Goal: Task Accomplishment & Management: Complete application form

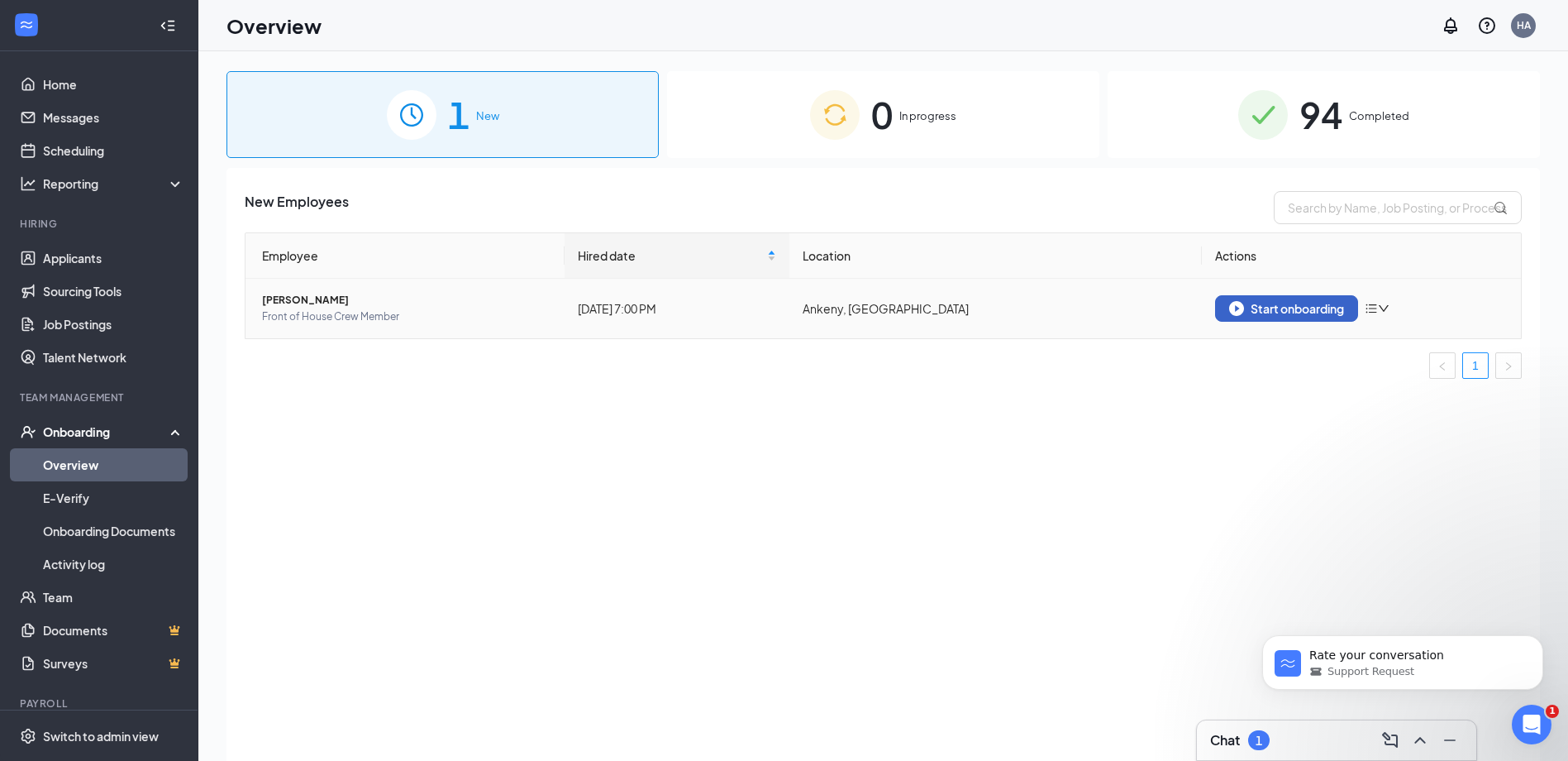
click at [1241, 313] on img "button" at bounding box center [1236, 308] width 15 height 15
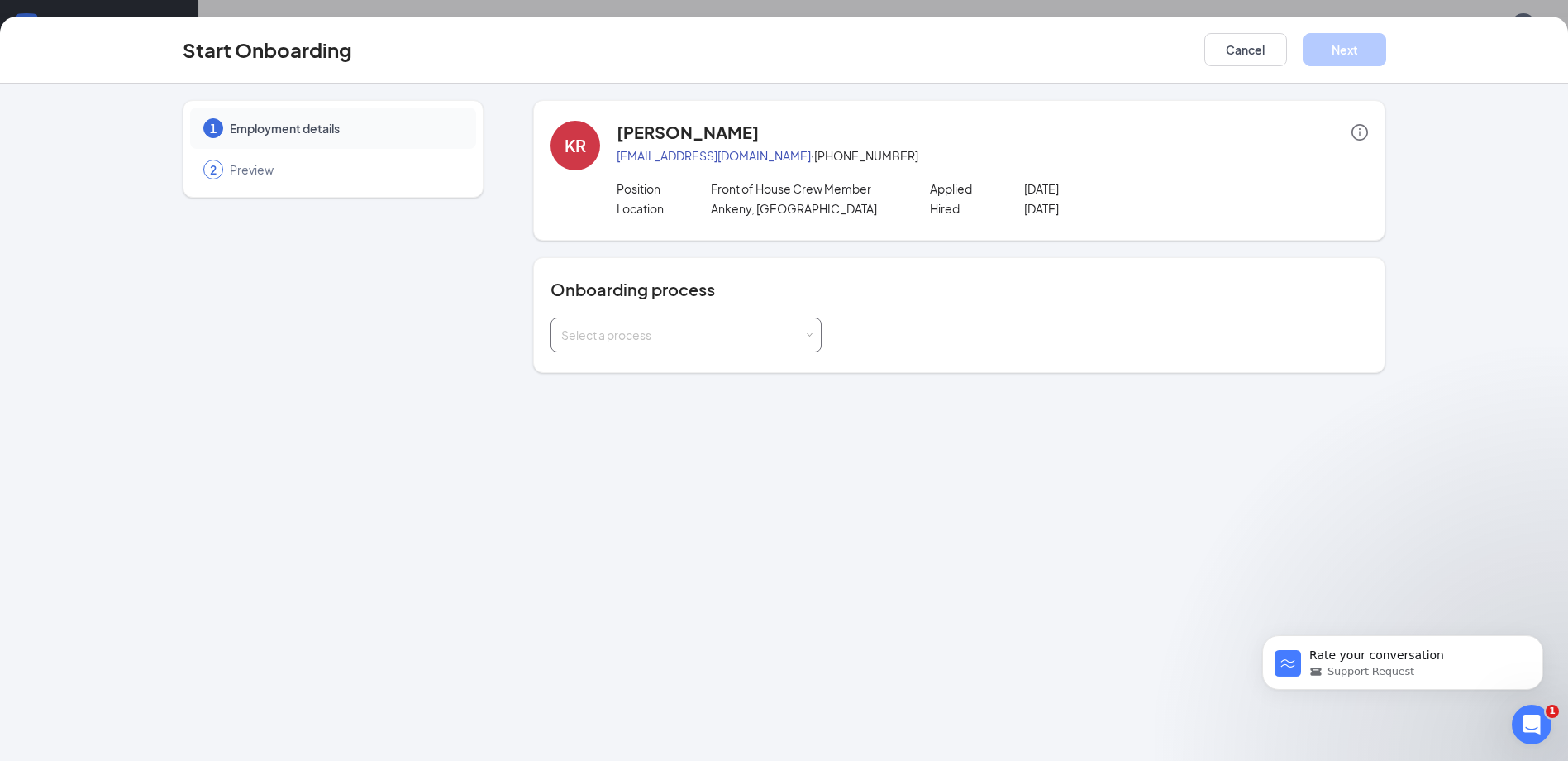
click at [784, 340] on div "Select a process" at bounding box center [681, 335] width 242 height 17
click at [783, 365] on li "[PERSON_NAME] - Team Member" at bounding box center [685, 370] width 271 height 29
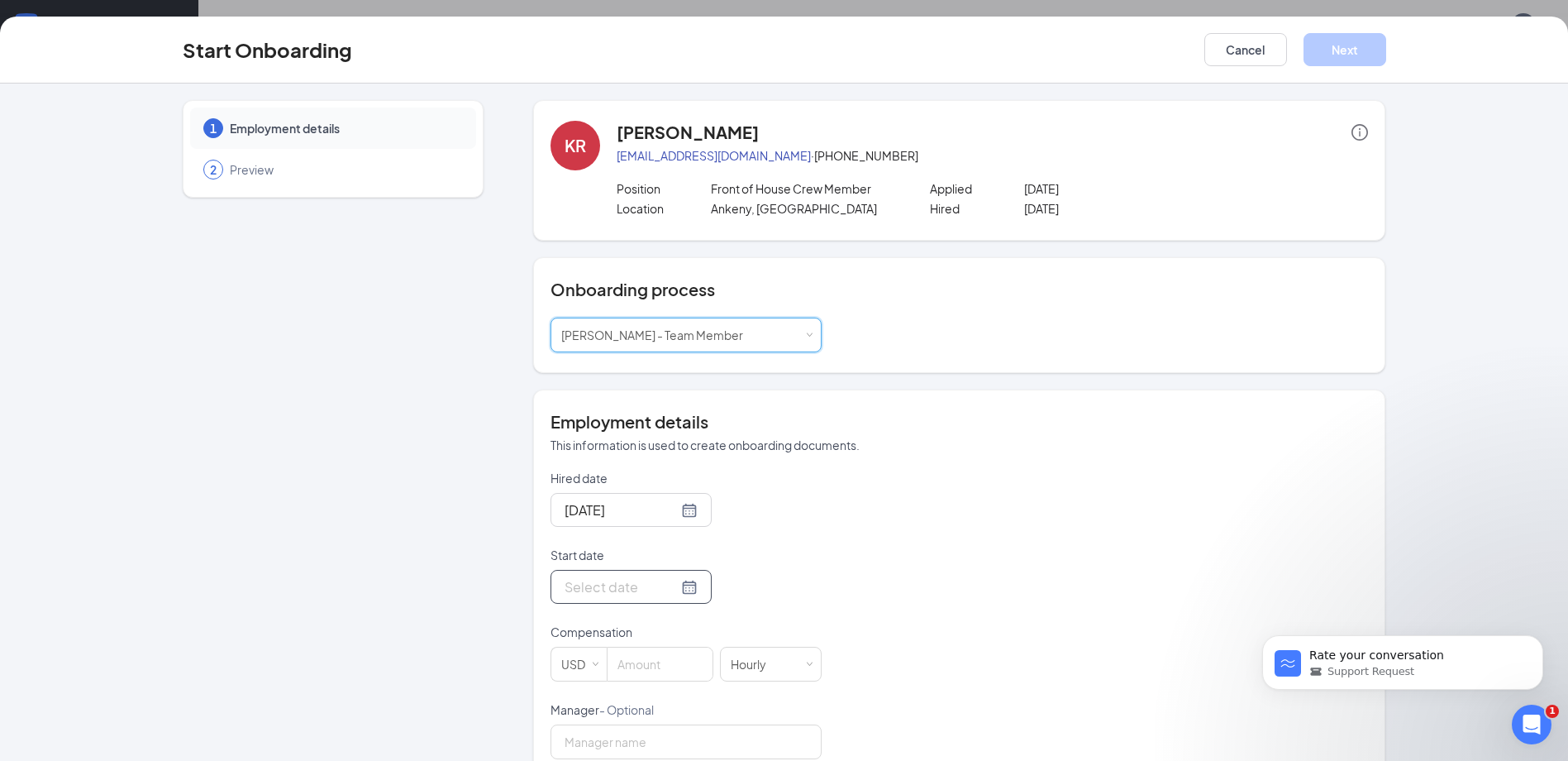
click at [628, 594] on input "Start date" at bounding box center [622, 587] width 114 height 21
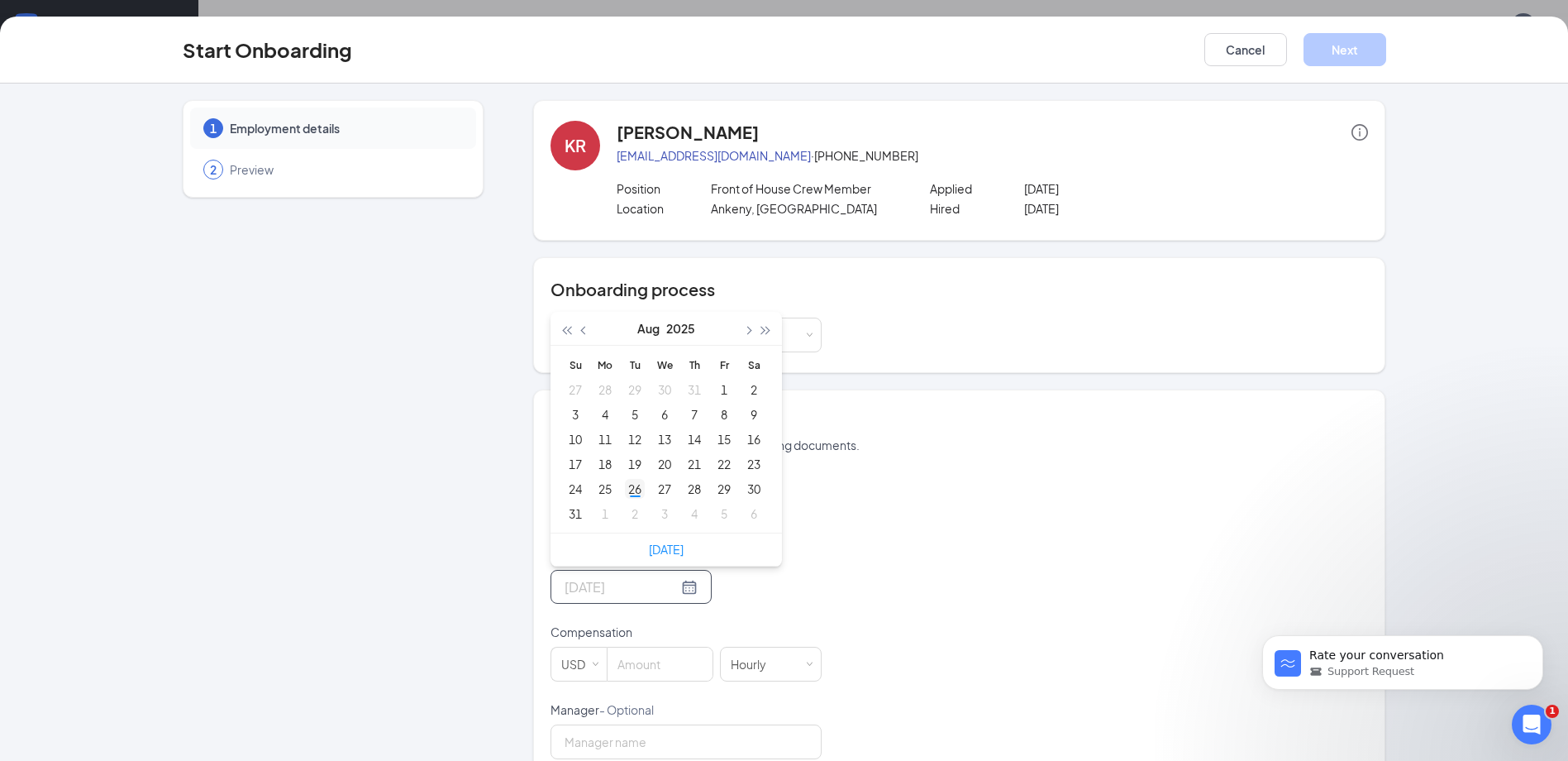
type input "[DATE]"
click at [630, 494] on div "26" at bounding box center [634, 489] width 20 height 20
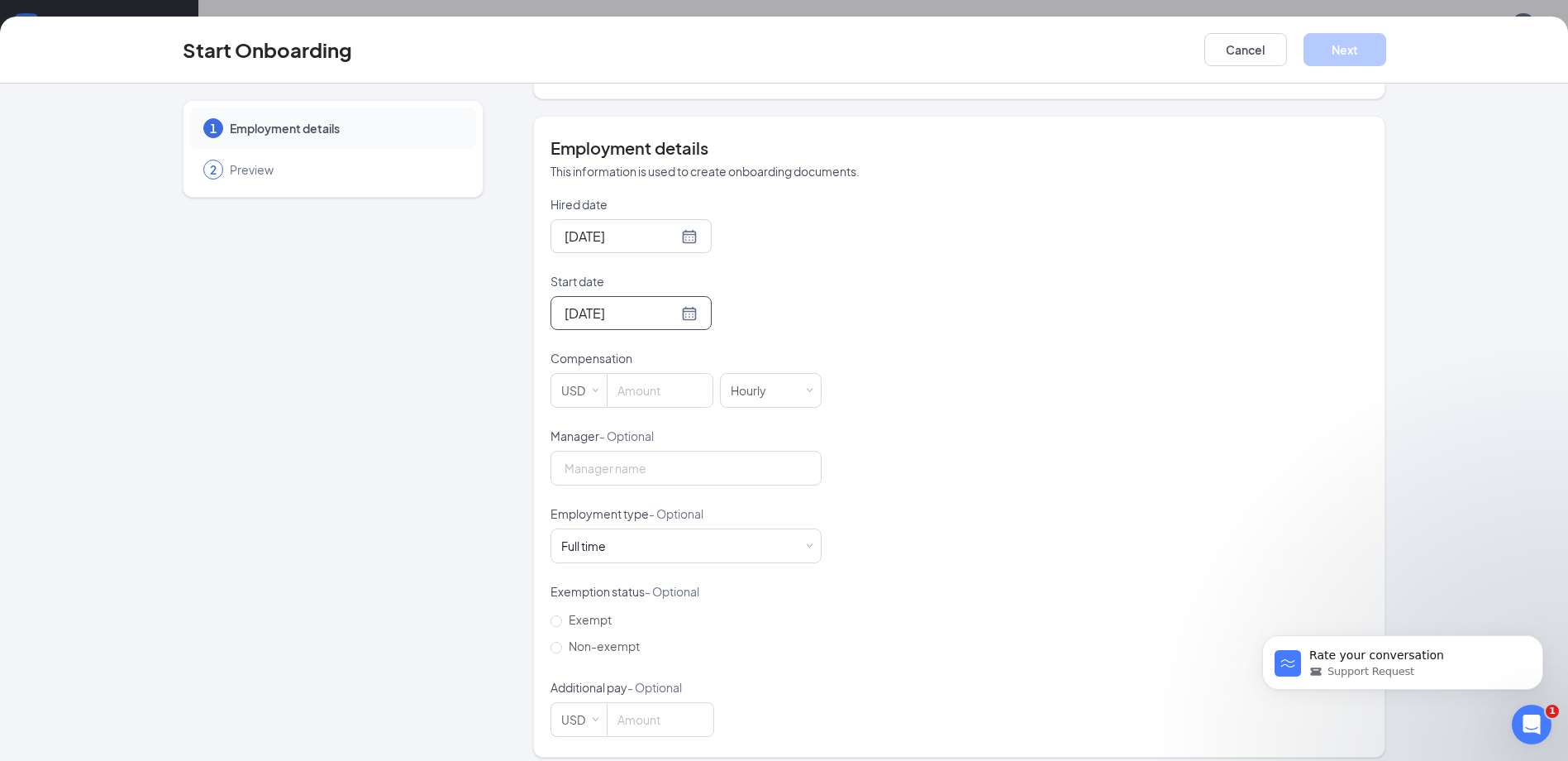
scroll to position [287, 0]
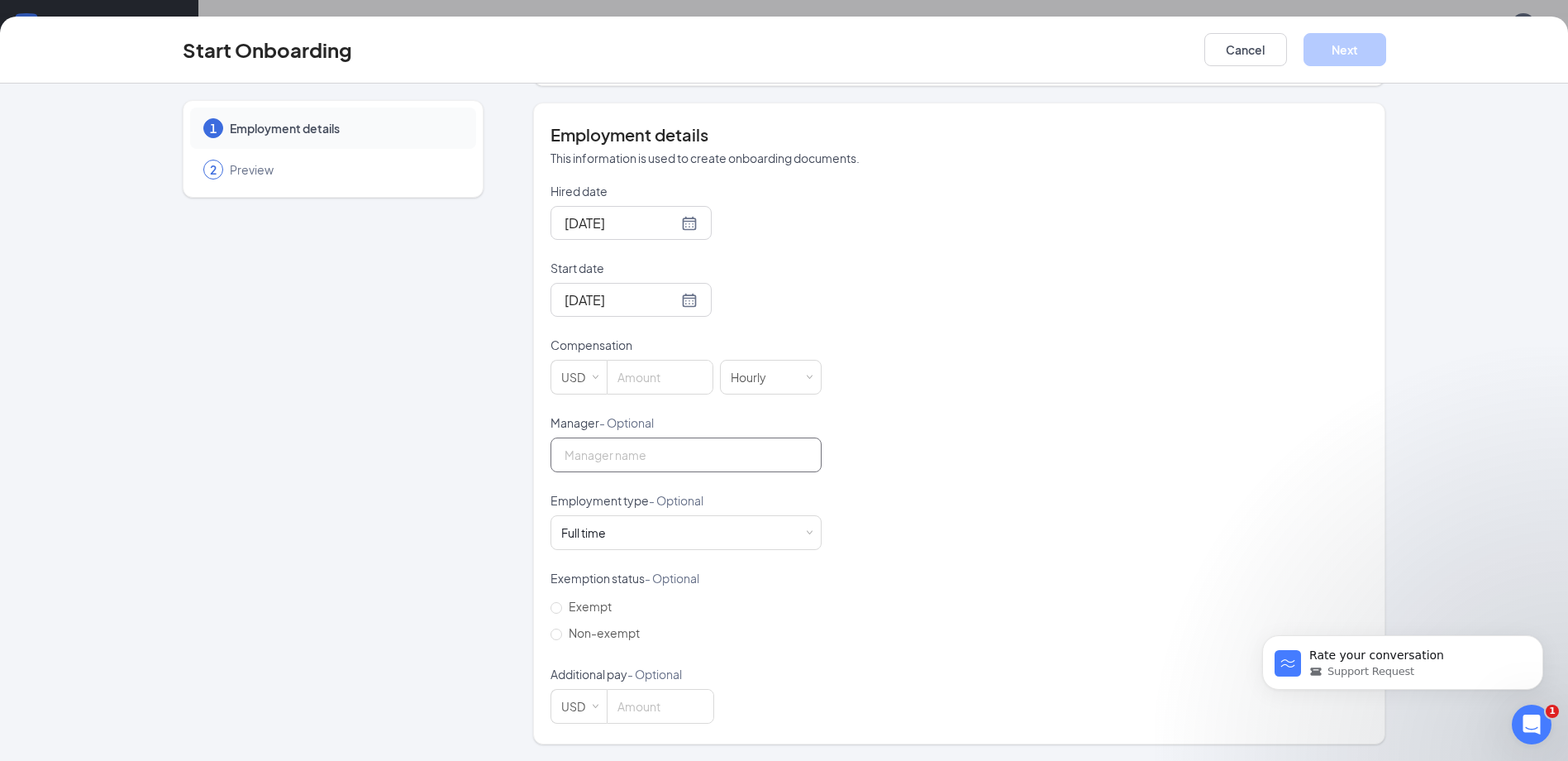
click at [628, 447] on input "Manager - Optional" at bounding box center [685, 454] width 271 height 34
type input "Lily"
drag, startPoint x: 543, startPoint y: 641, endPoint x: 553, endPoint y: 635, distance: 11.7
click at [544, 641] on div "Employment details This information is used to create onboarding documents. Hir…" at bounding box center [959, 423] width 853 height 642
click at [555, 633] on input "Non-exempt" at bounding box center [556, 635] width 12 height 12
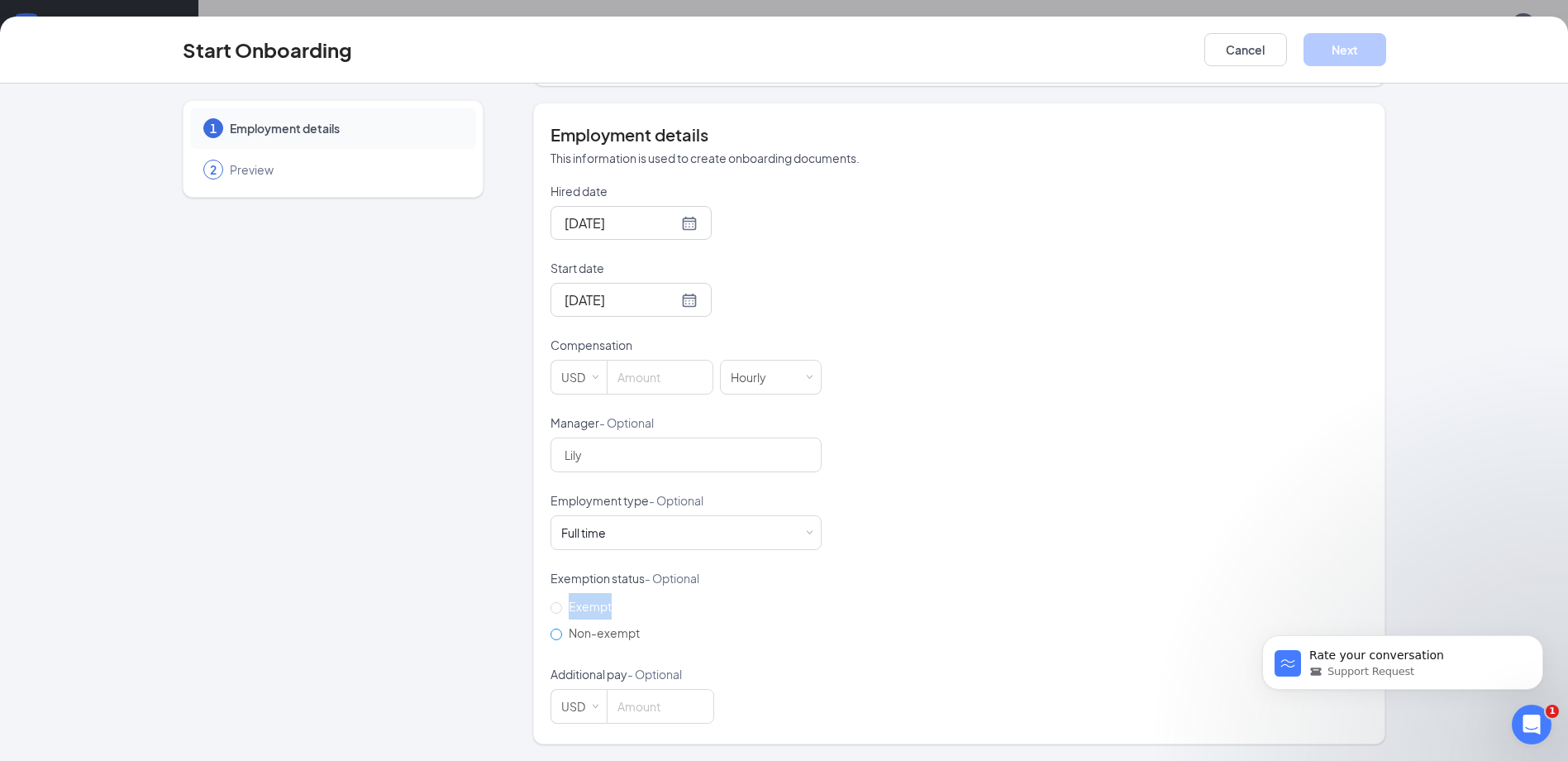
radio input "true"
click at [551, 636] on input "Non-exempt" at bounding box center [556, 635] width 12 height 12
click at [655, 386] on input at bounding box center [660, 377] width 105 height 33
type input "1"
type input "14.5"
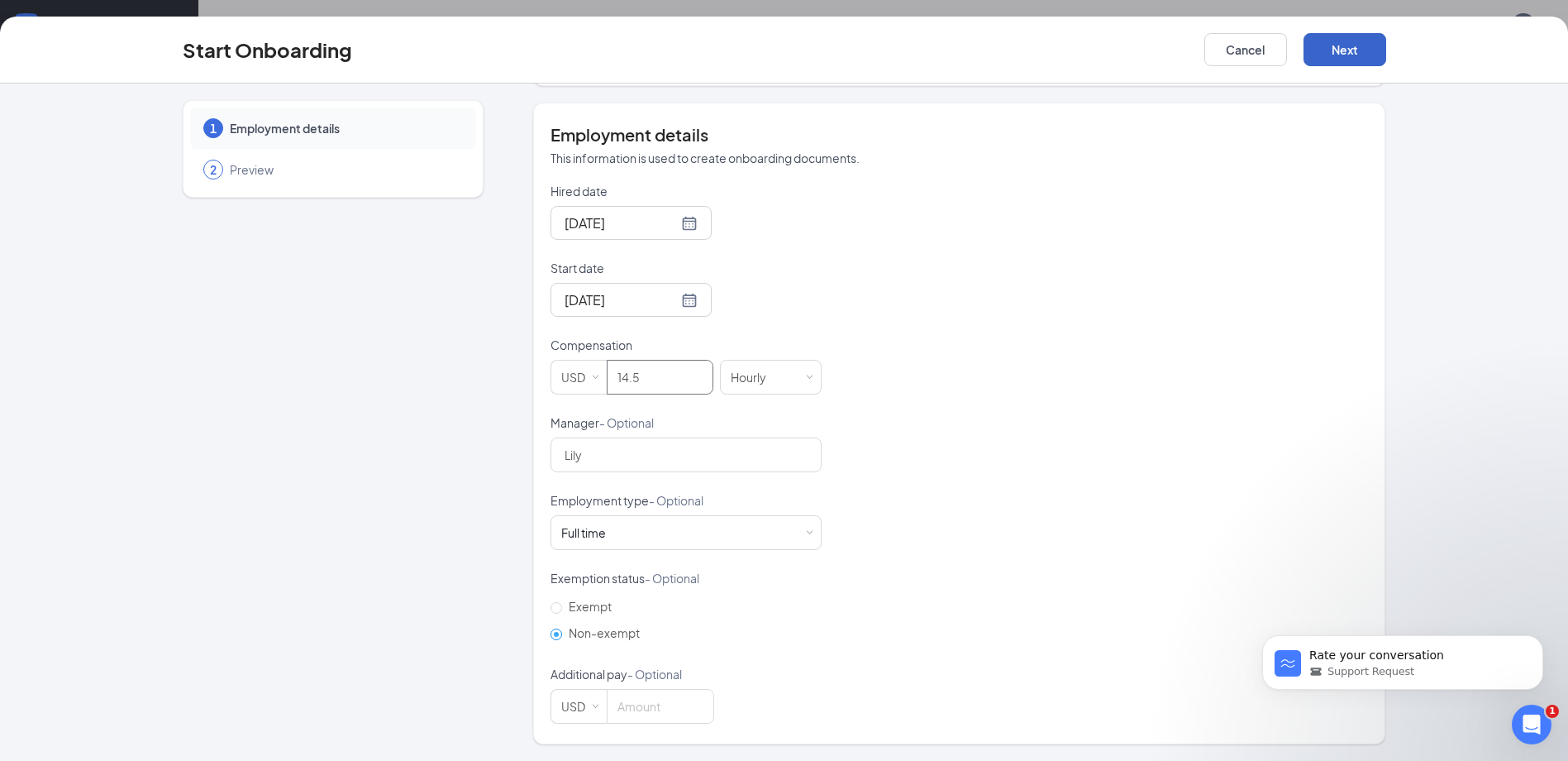
click at [1355, 45] on button "Next" at bounding box center [1345, 50] width 82 height 33
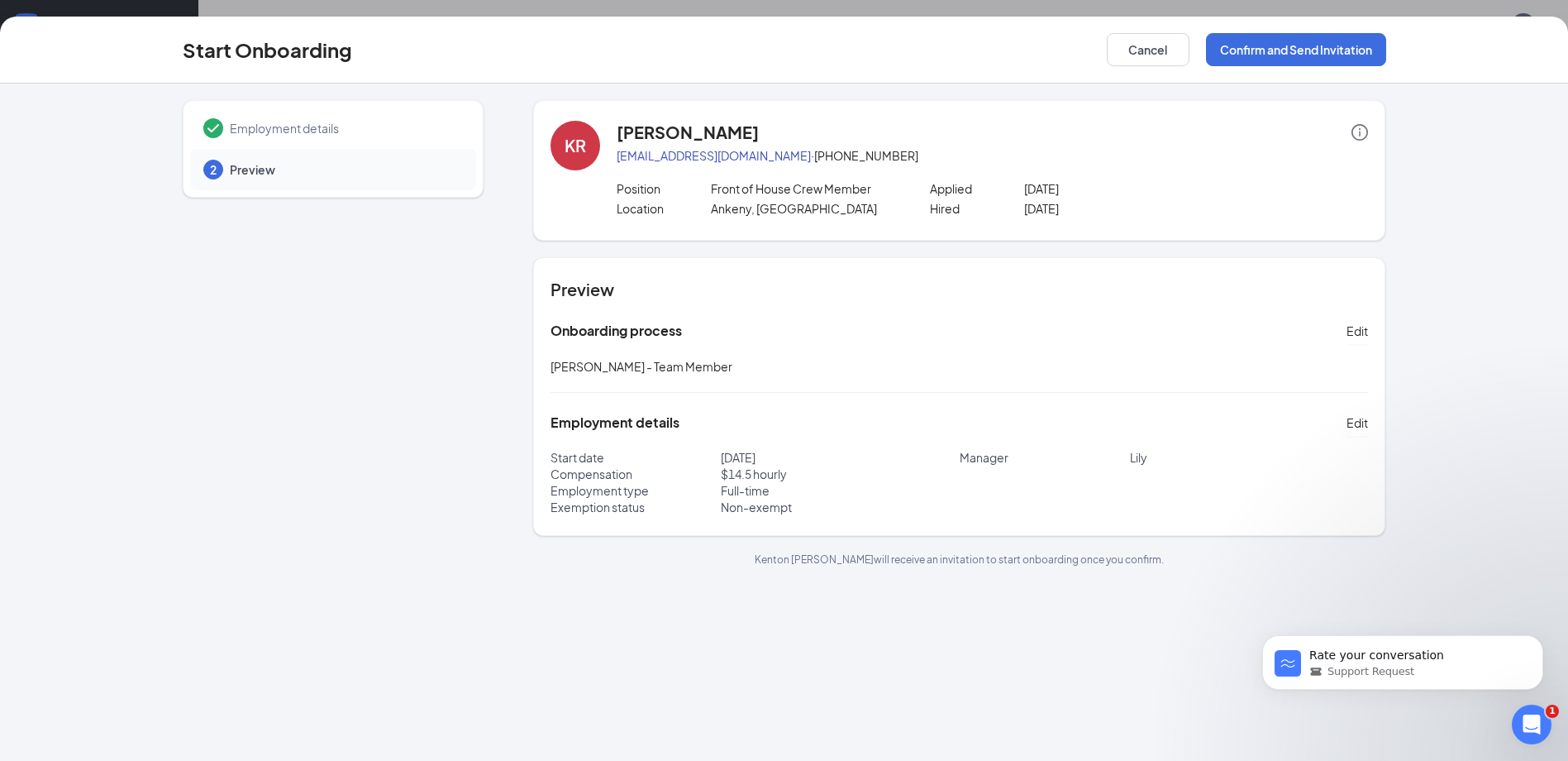
scroll to position [0, 0]
click at [1342, 55] on button "Confirm and Send Invitation" at bounding box center [1296, 50] width 180 height 33
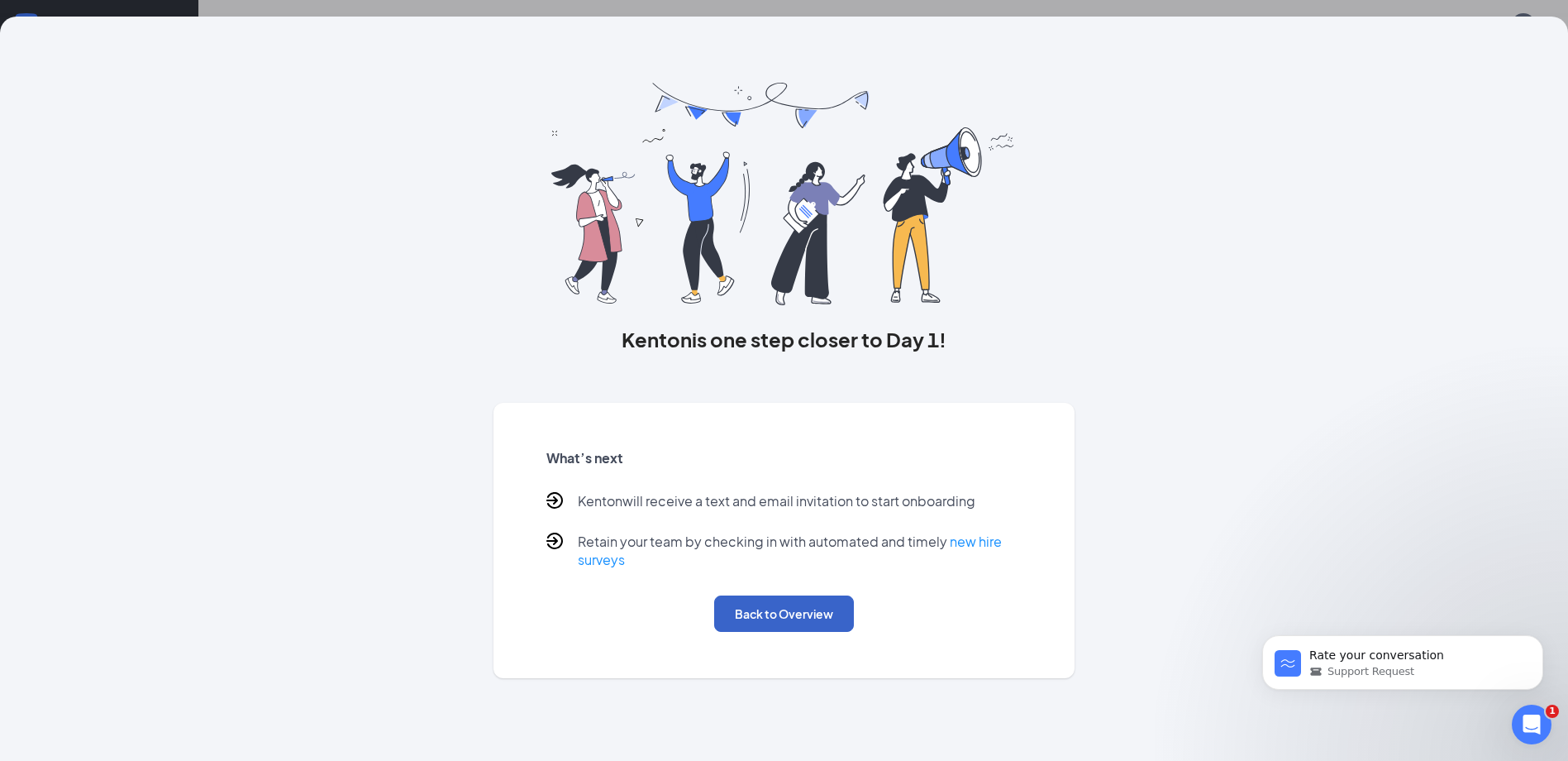
click at [813, 614] on button "Back to Overview" at bounding box center [784, 613] width 140 height 36
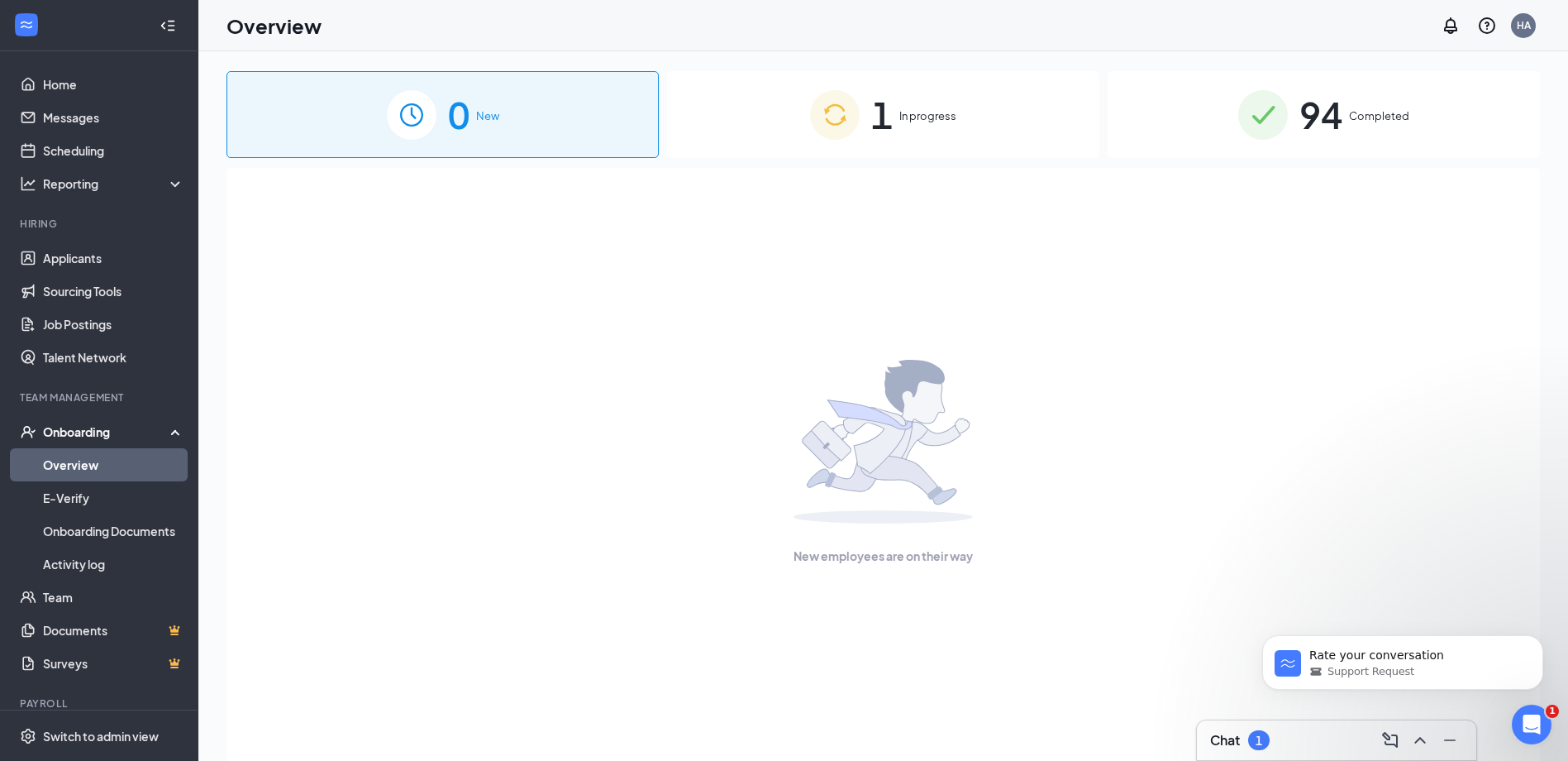
drag, startPoint x: 811, startPoint y: 620, endPoint x: 1203, endPoint y: 618, distance: 392.0
click at [801, 617] on div "New employees are on their way" at bounding box center [883, 461] width 1277 height 589
click at [915, 81] on div "1 In progress" at bounding box center [884, 115] width 433 height 87
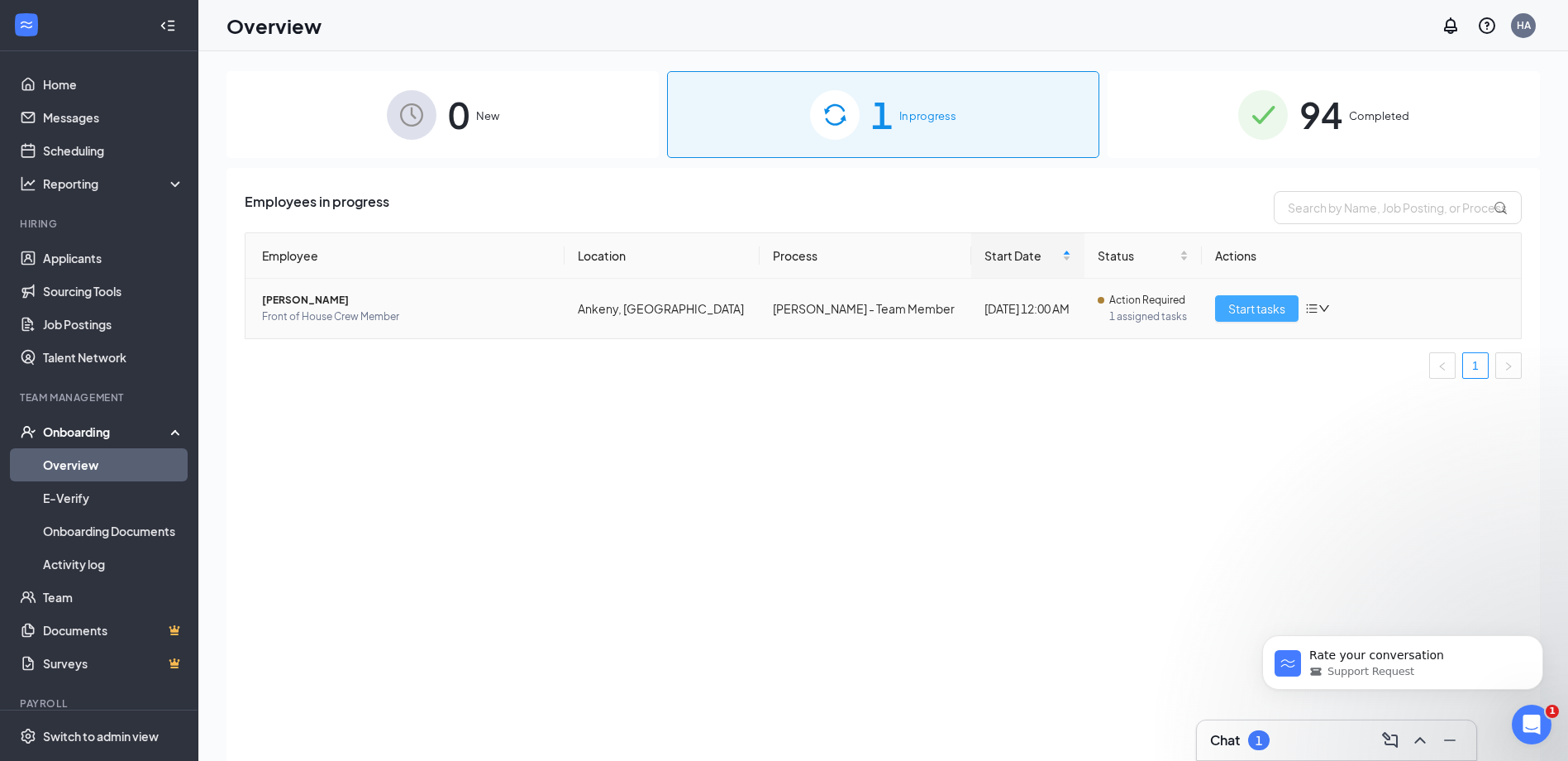
click at [1247, 307] on span "Start tasks" at bounding box center [1257, 309] width 57 height 19
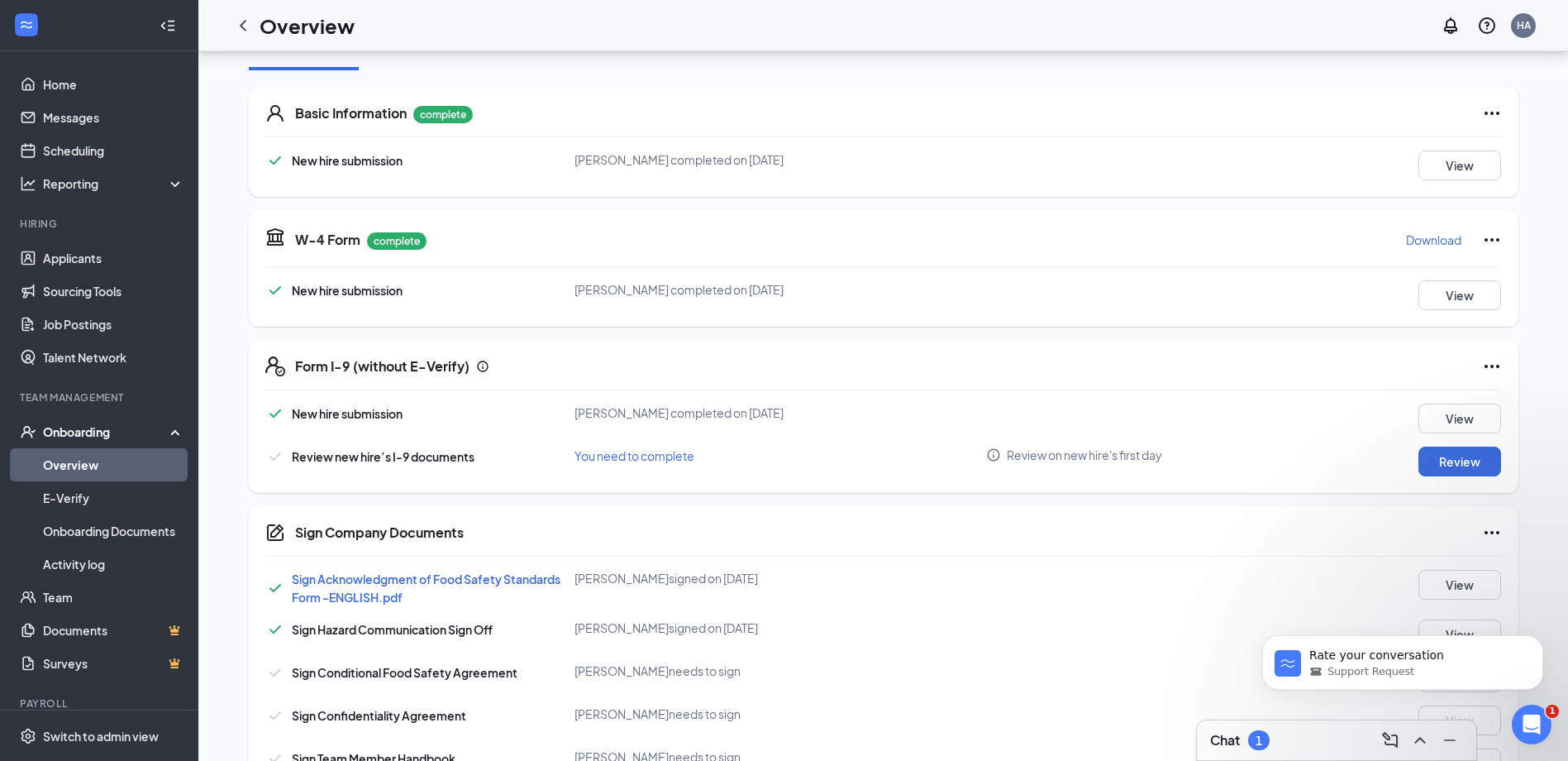
scroll to position [248, 0]
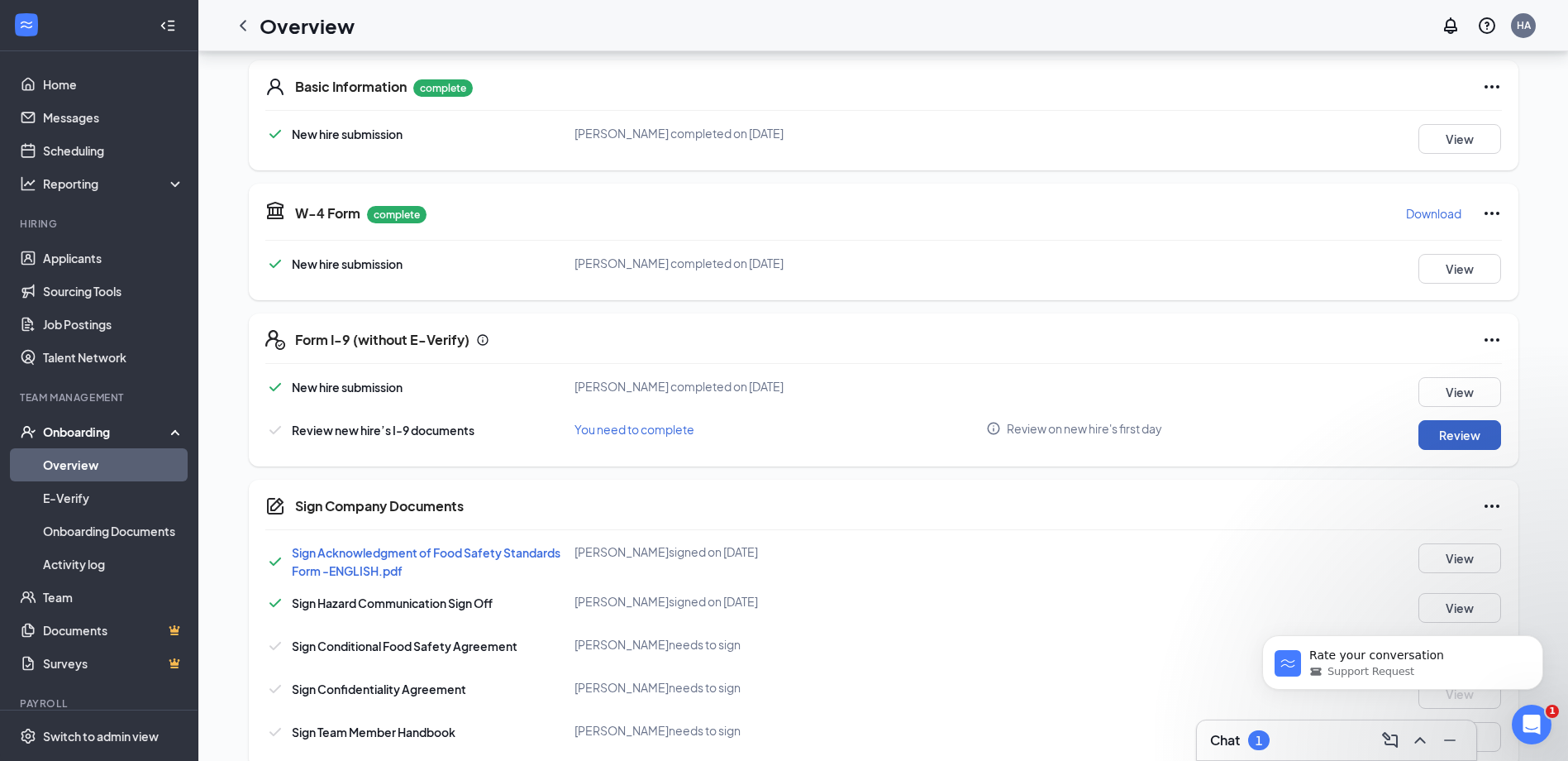
click at [1452, 434] on button "Review" at bounding box center [1459, 435] width 82 height 29
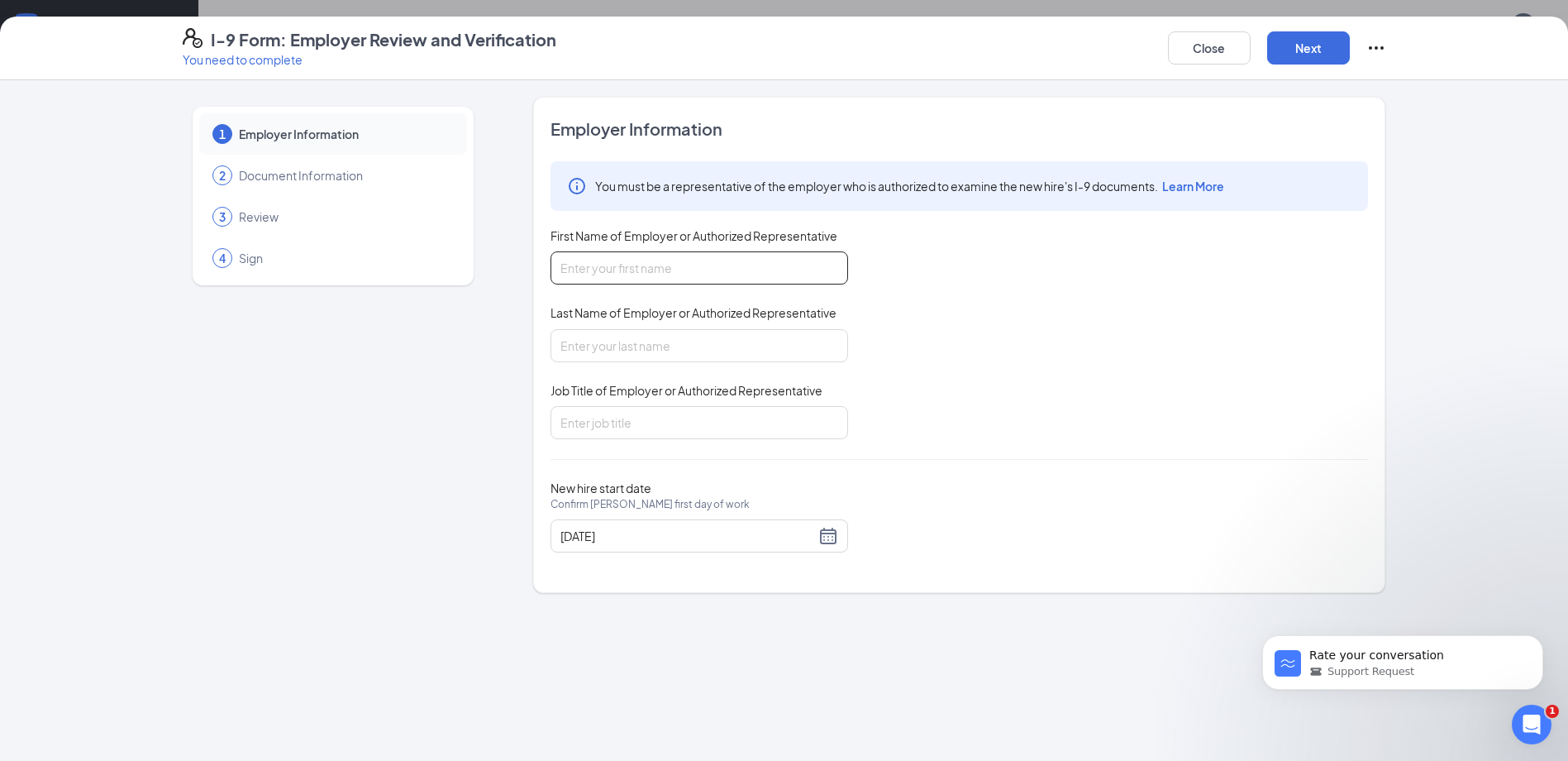
click at [746, 278] on input "First Name of Employer or Authorized Representative" at bounding box center [699, 268] width 298 height 33
type input "k"
type input "Kenton"
click at [806, 351] on input "Last Name of Employer or Authorized Representative" at bounding box center [699, 346] width 298 height 33
type input "[PERSON_NAME]"
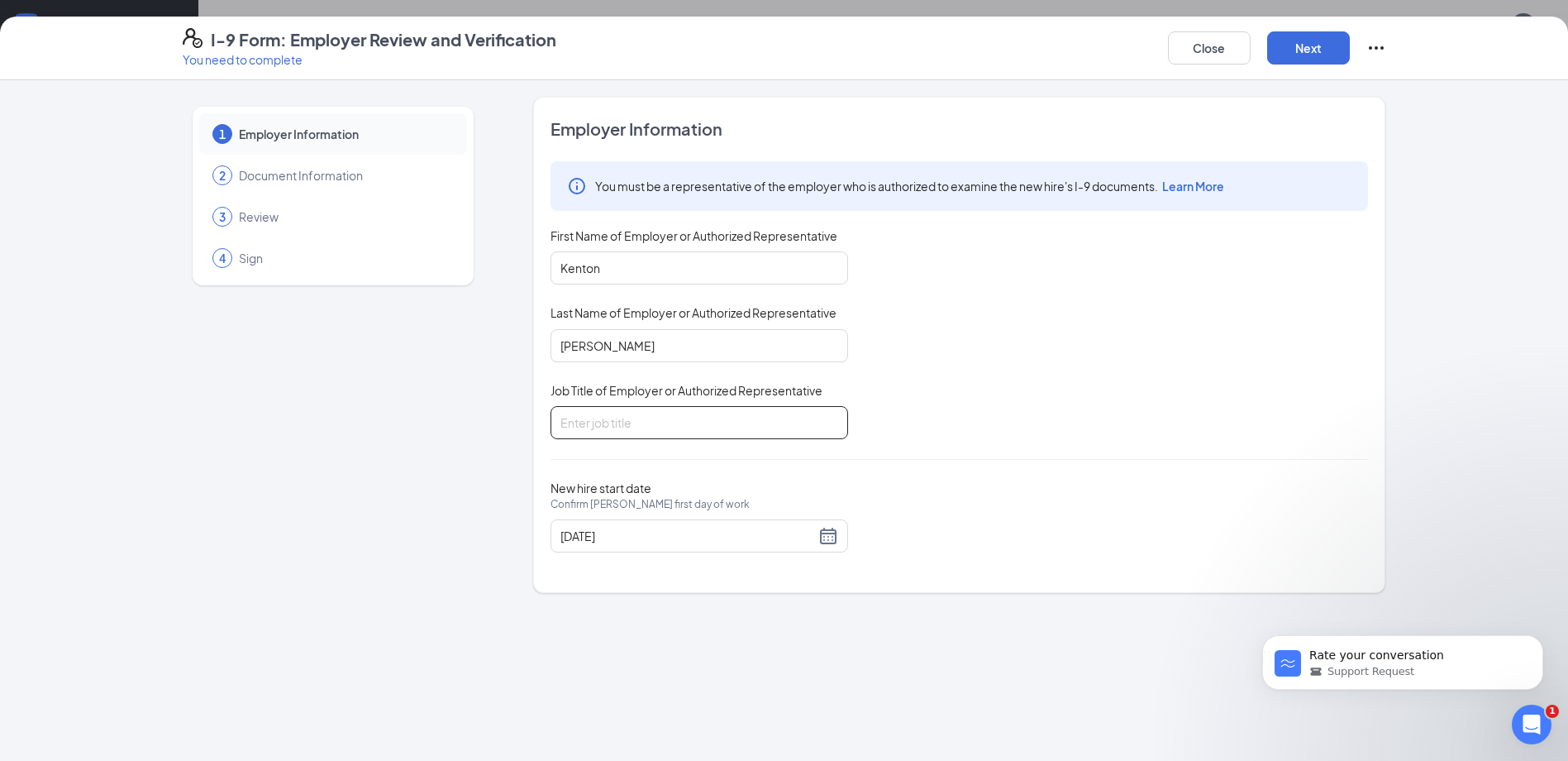
click at [768, 409] on input "Job Title of Employer or Authorized Representative" at bounding box center [699, 423] width 298 height 33
type input "Crew Member"
click at [1299, 35] on button "Next" at bounding box center [1309, 48] width 82 height 33
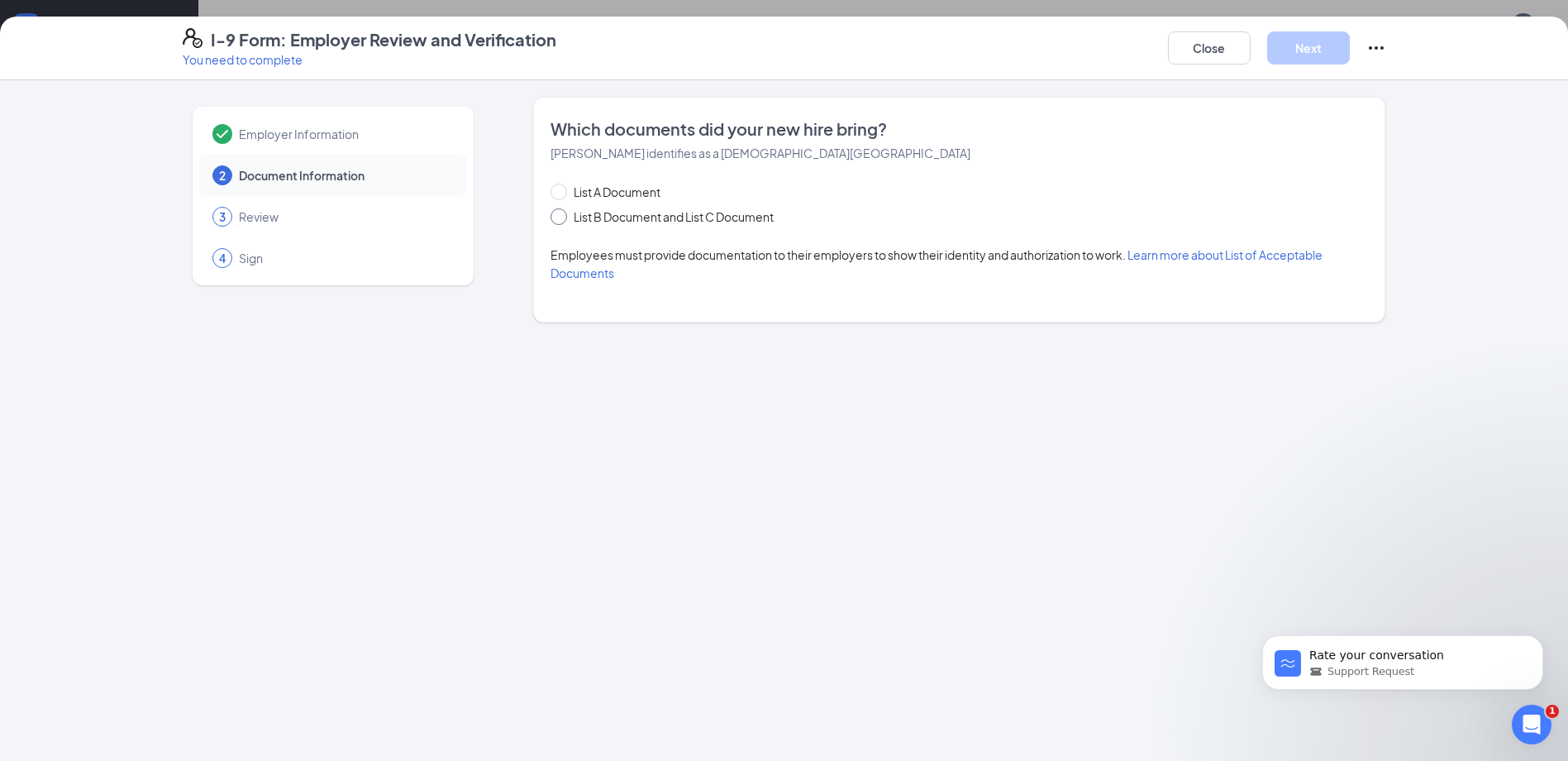
drag, startPoint x: 558, startPoint y: 219, endPoint x: 872, endPoint y: 183, distance: 316.1
click at [559, 219] on input "List B Document and List C Document" at bounding box center [556, 214] width 12 height 12
radio input "true"
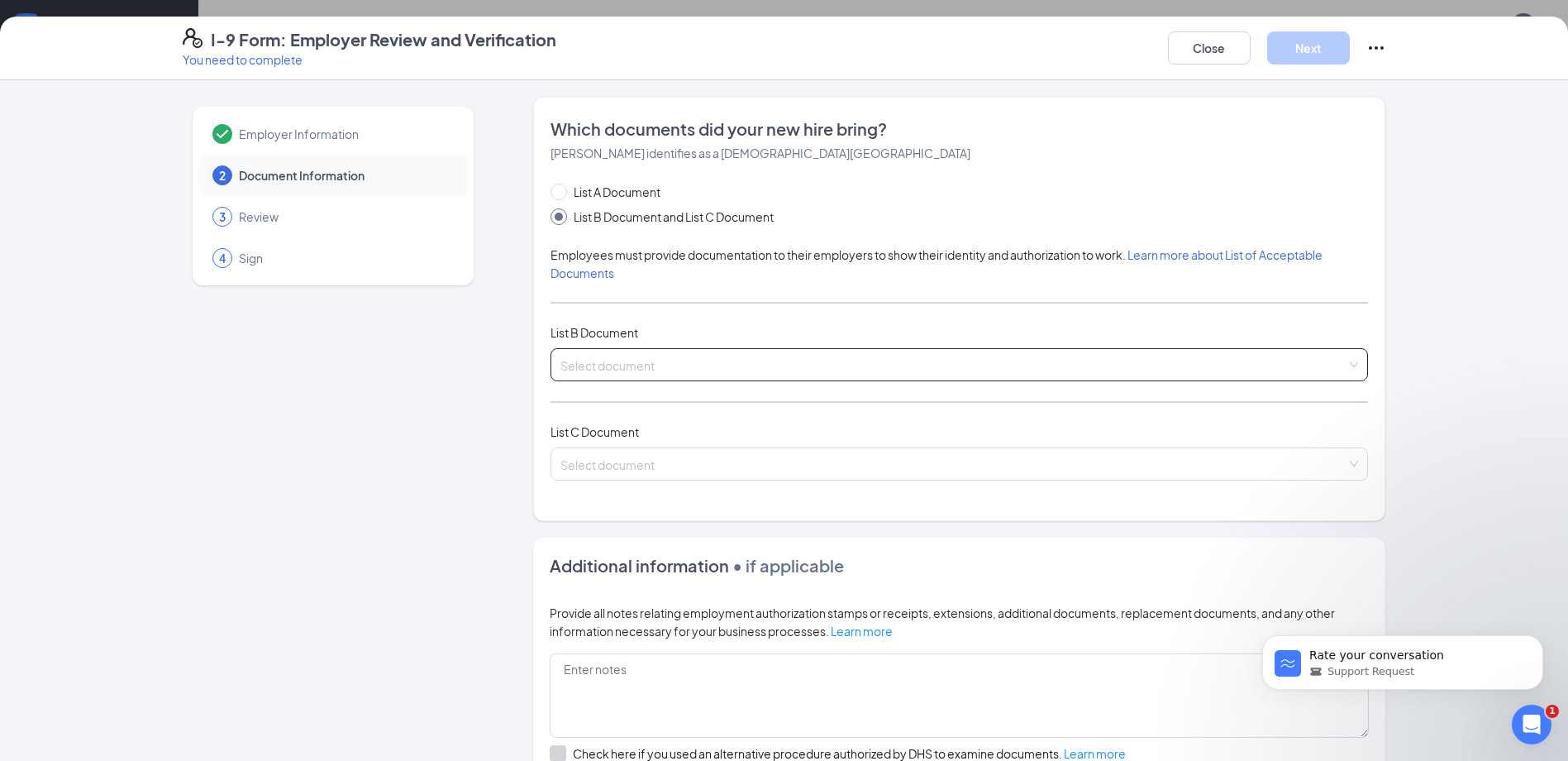
click at [766, 371] on input "search" at bounding box center [953, 360] width 786 height 24
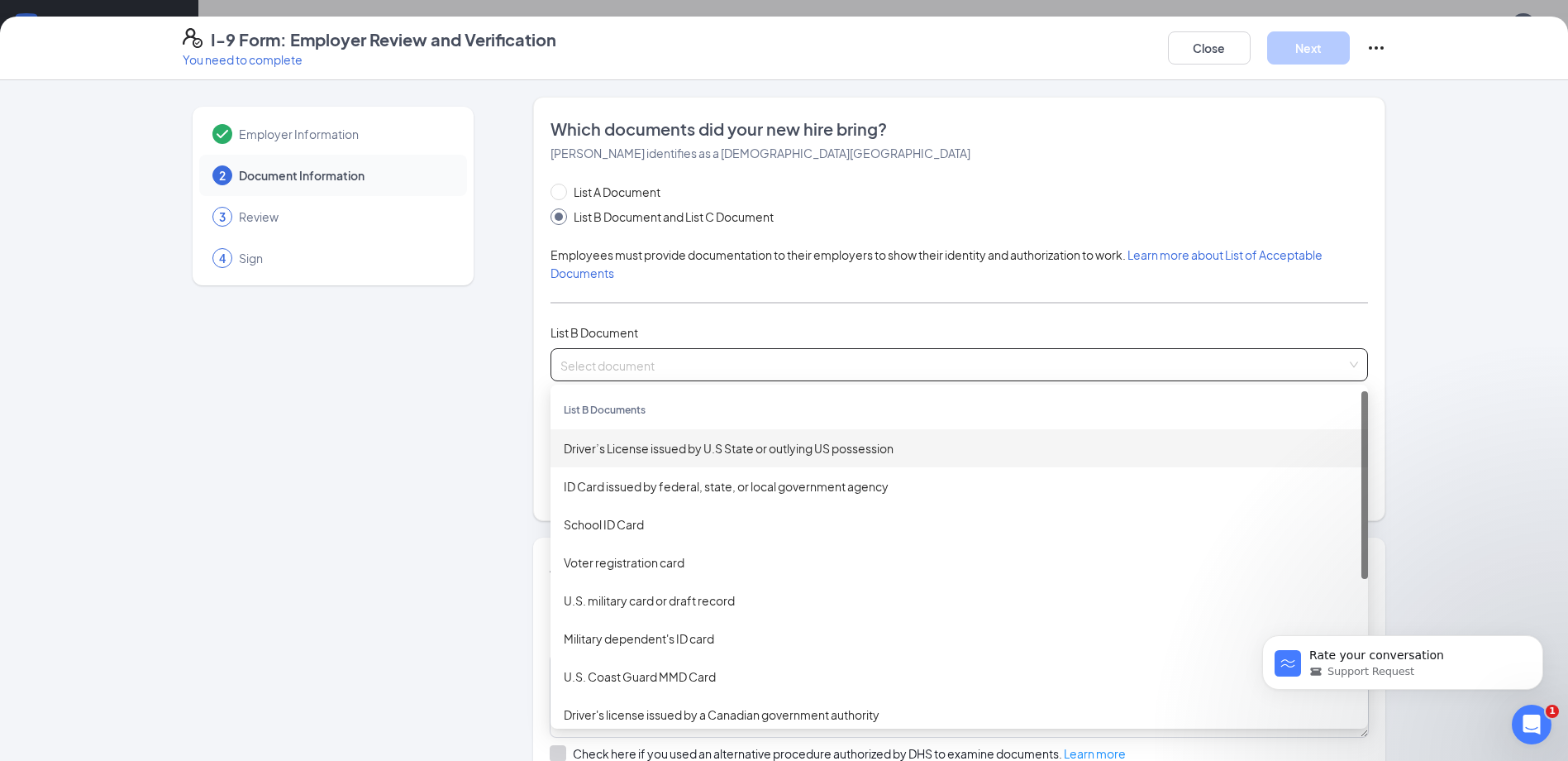
click at [663, 457] on div "Driver’s License issued by U.S State or outlying US possession" at bounding box center [958, 448] width 817 height 38
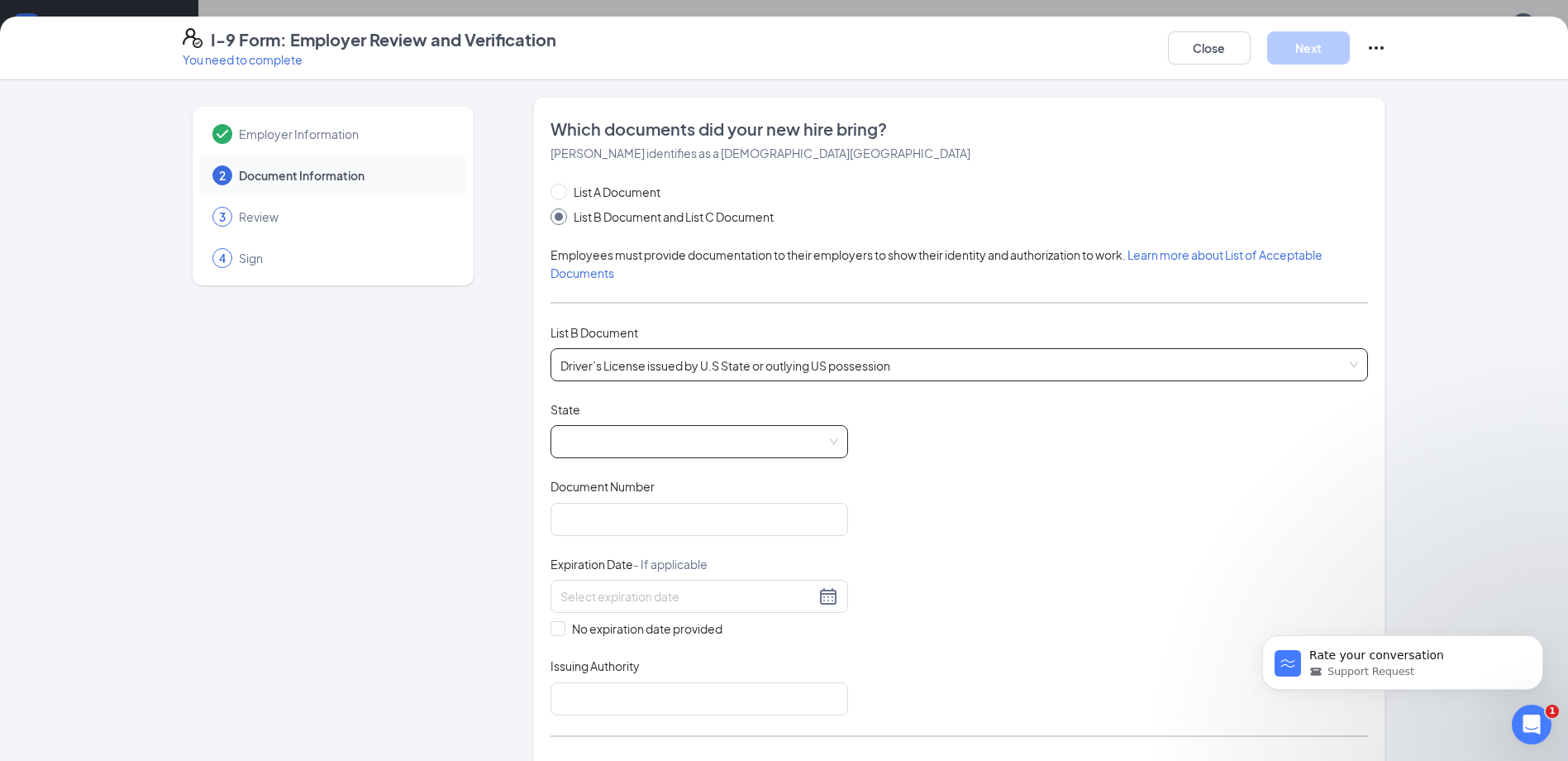
click at [830, 443] on span at bounding box center [700, 442] width 278 height 31
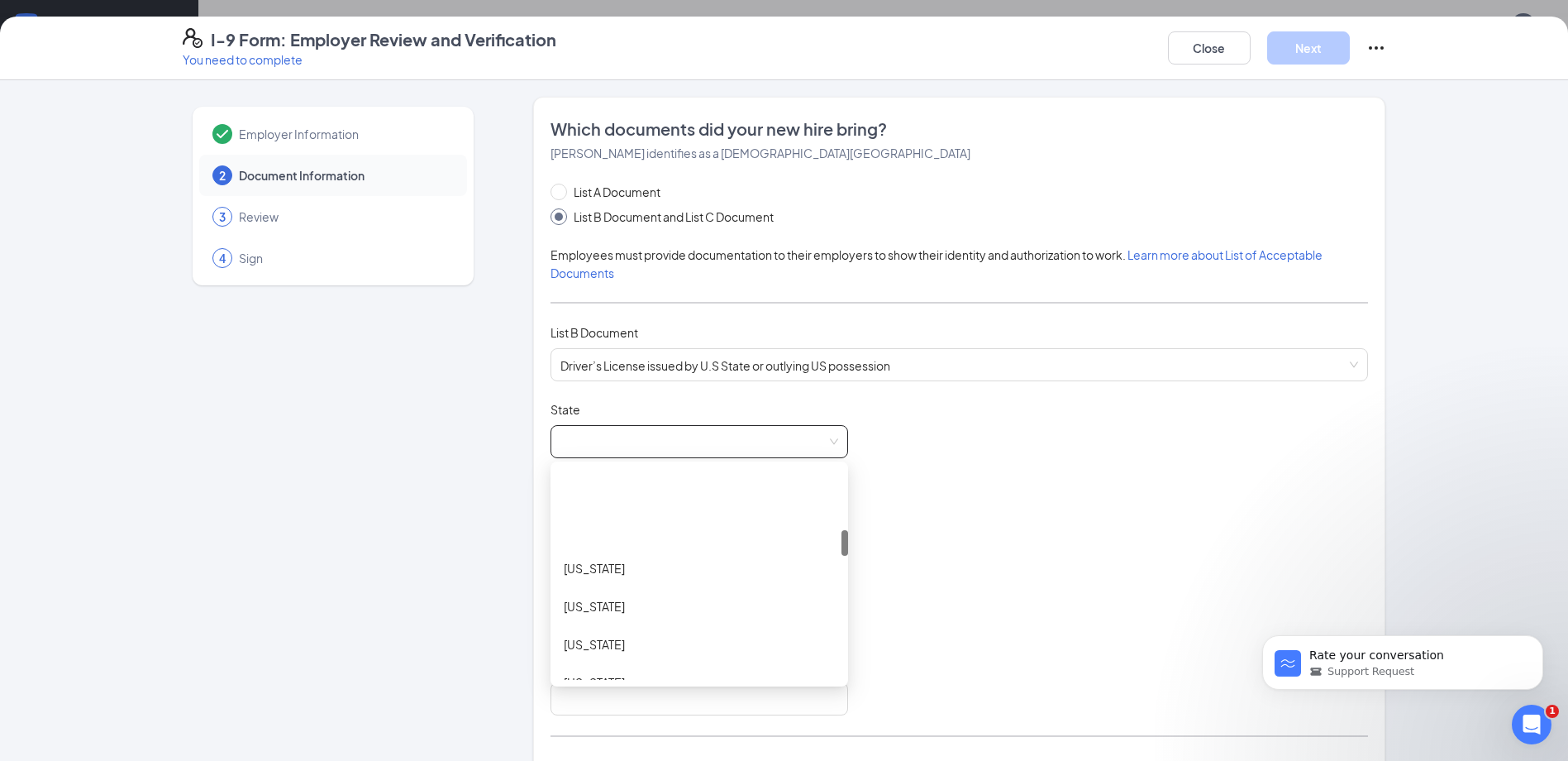
scroll to position [497, 0]
click at [615, 635] on div "[US_STATE]" at bounding box center [699, 638] width 271 height 19
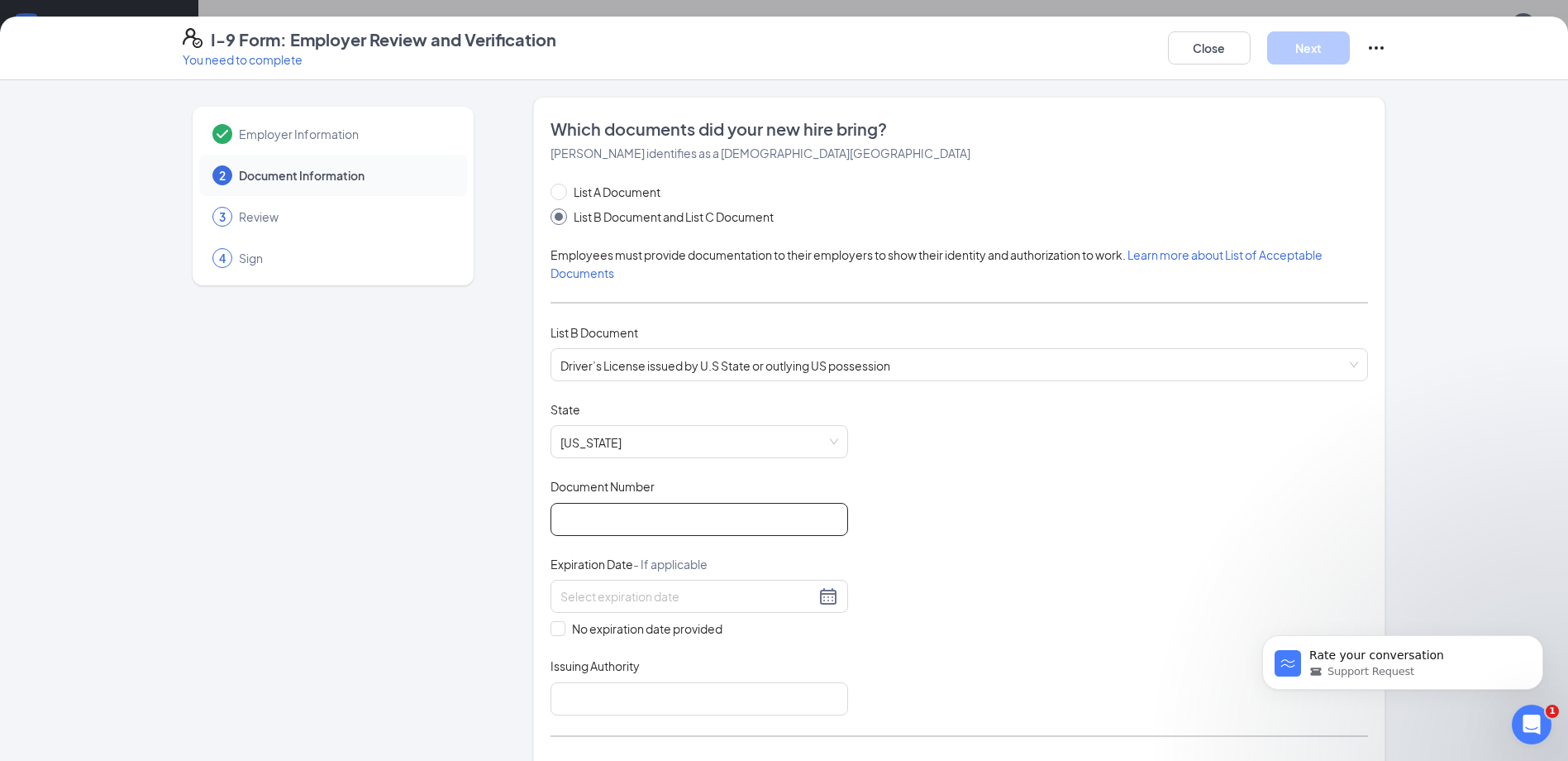
click at [623, 527] on input "Document Number" at bounding box center [699, 519] width 298 height 33
type input "678AW0461"
click at [614, 594] on input at bounding box center [688, 596] width 254 height 19
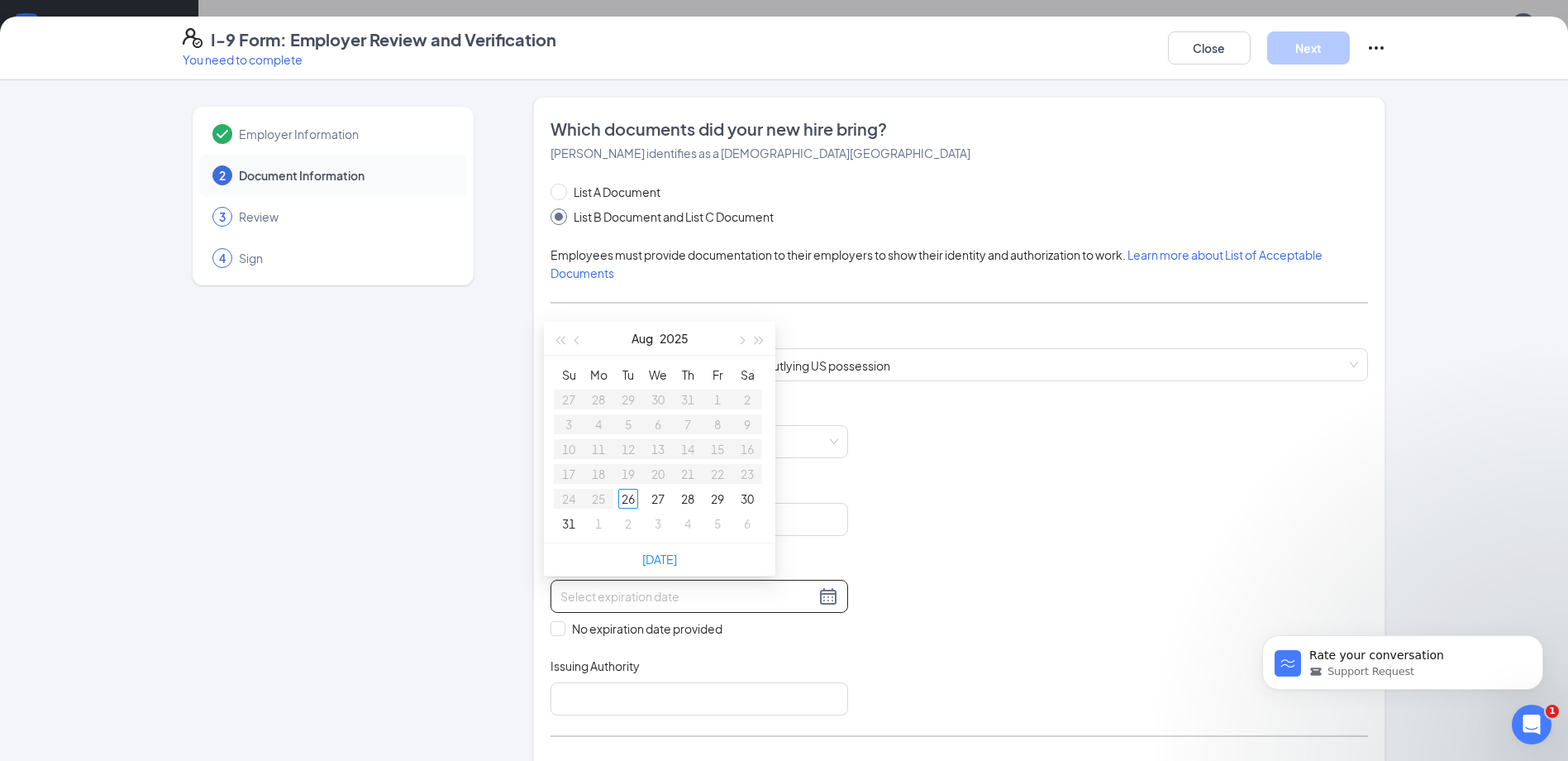
type input "-"
click at [752, 598] on input "[DATE]" at bounding box center [688, 596] width 254 height 19
click at [596, 475] on div "18" at bounding box center [598, 474] width 20 height 20
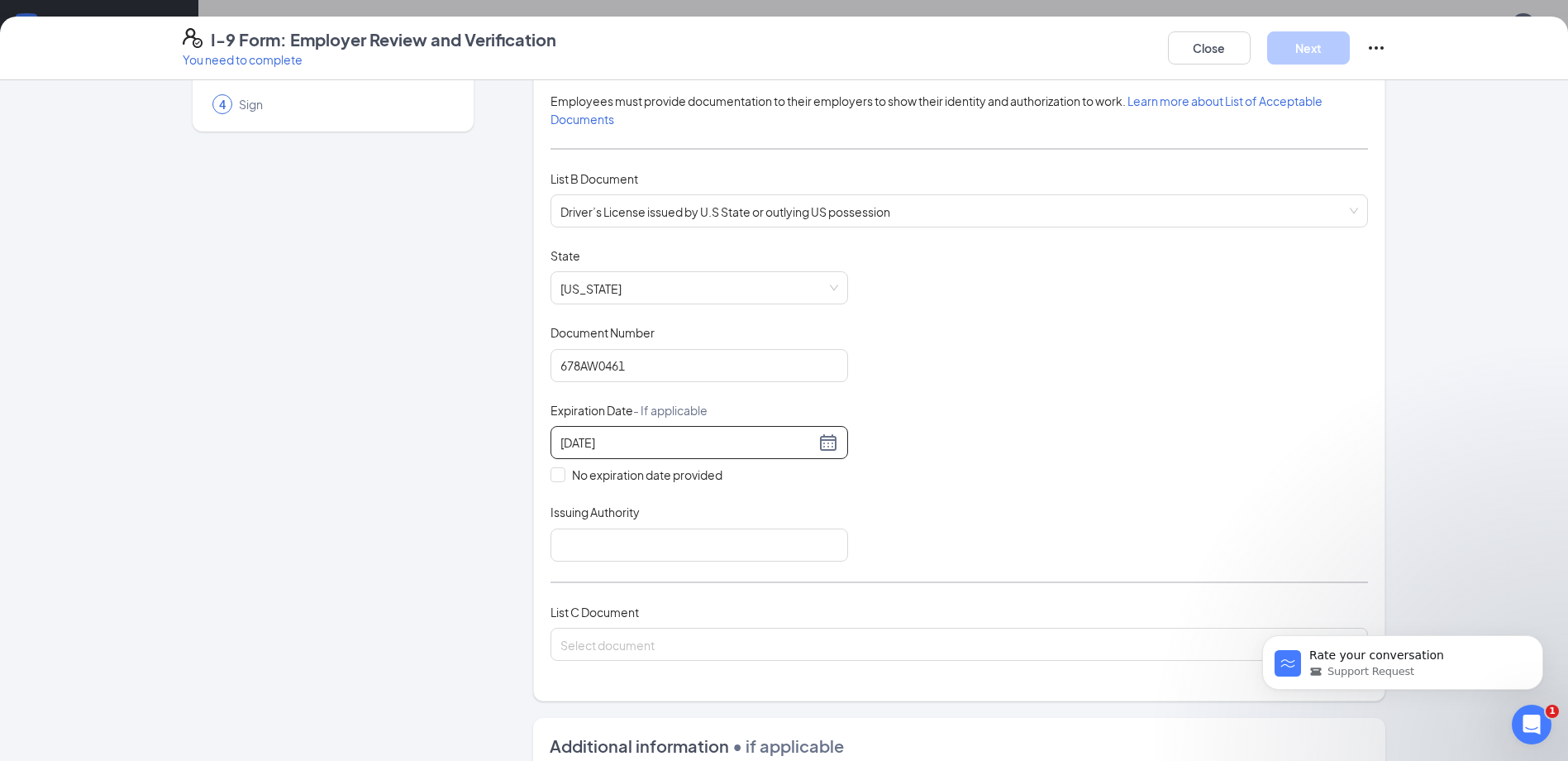
scroll to position [166, 0]
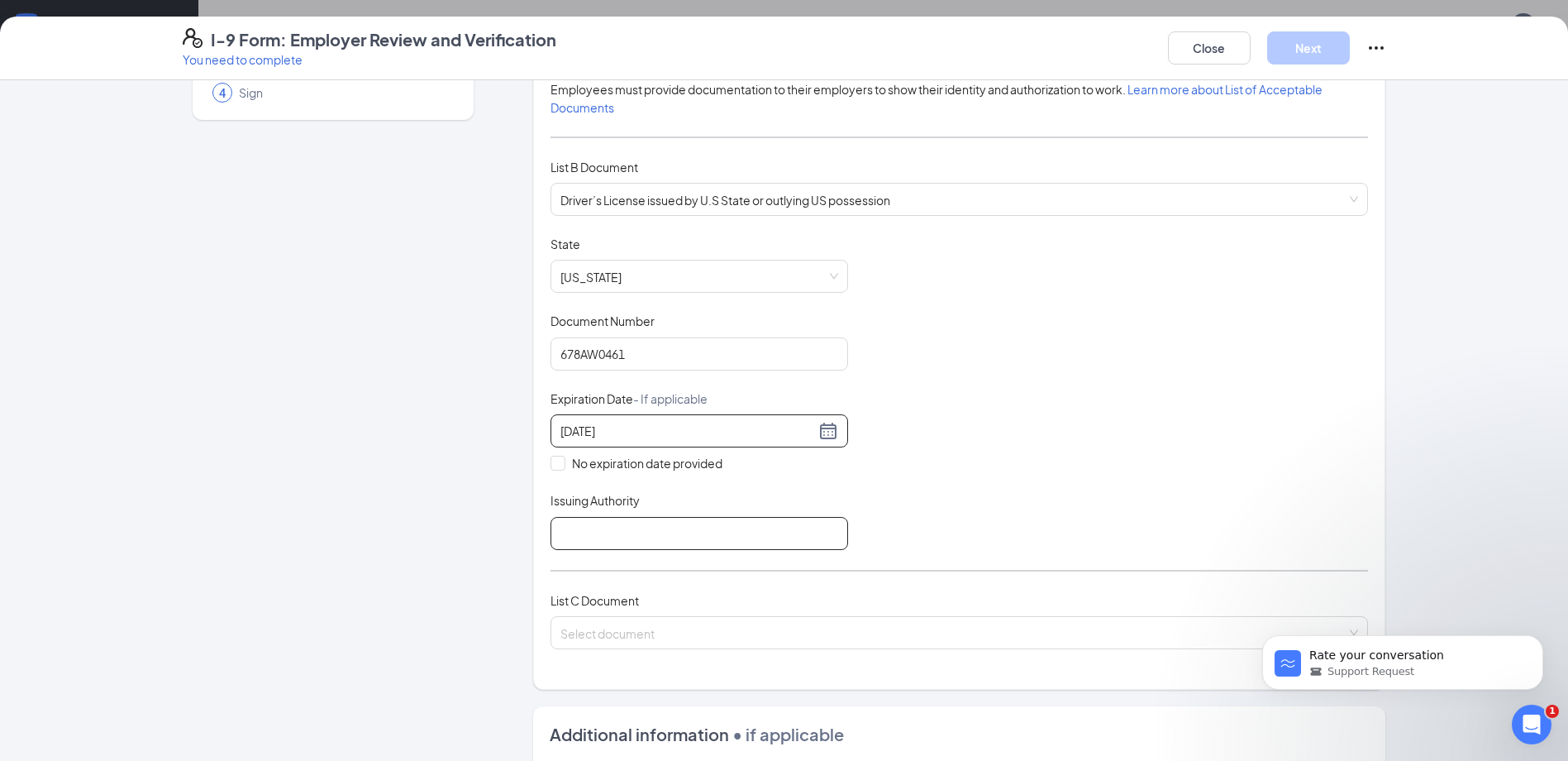
type input "[DATE]"
click at [600, 530] on input "Issuing Authority" at bounding box center [699, 534] width 298 height 33
type input "[GEOGRAPHIC_DATA]"
click at [569, 636] on input "search" at bounding box center [953, 629] width 786 height 24
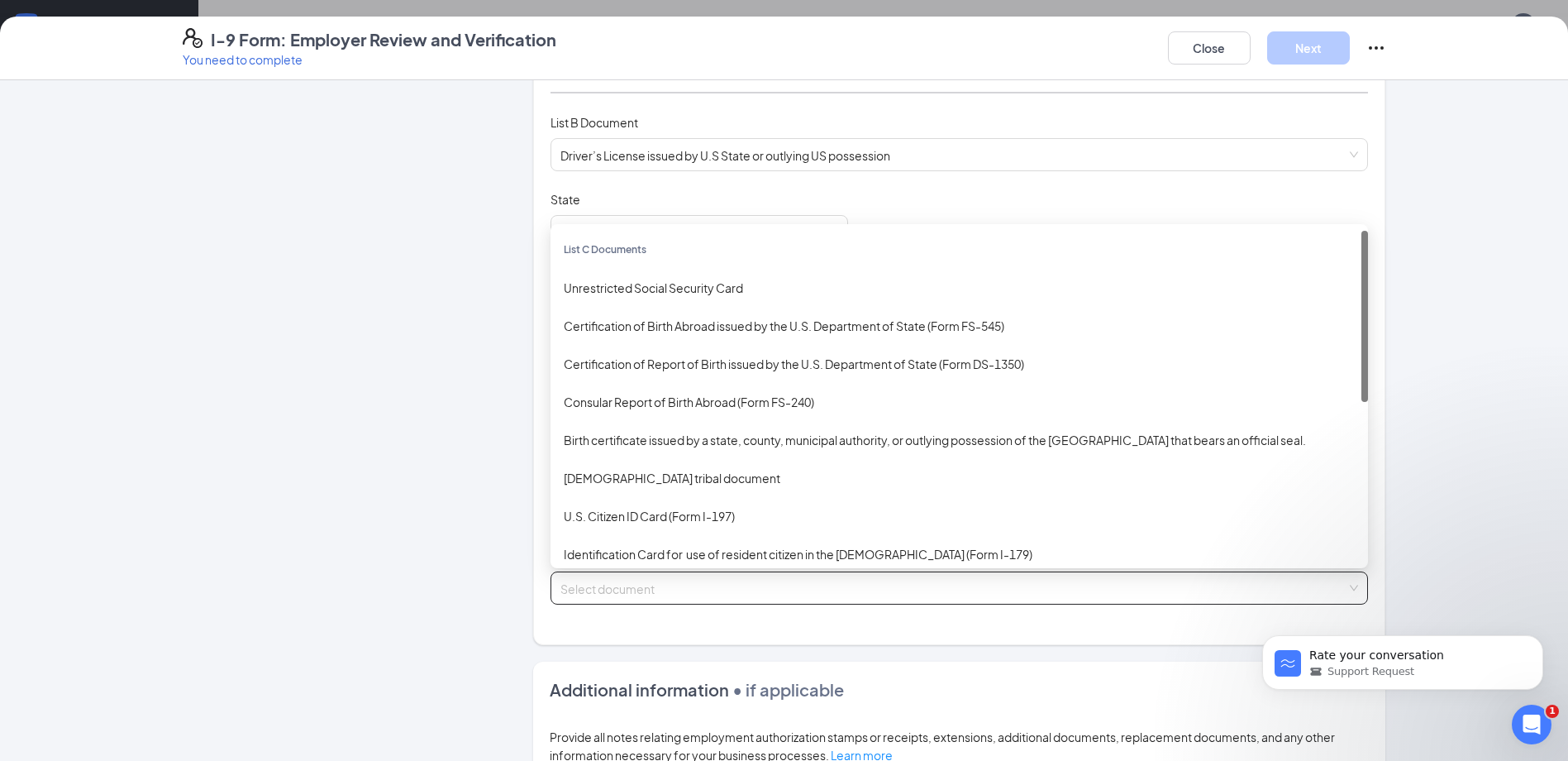
scroll to position [248, 0]
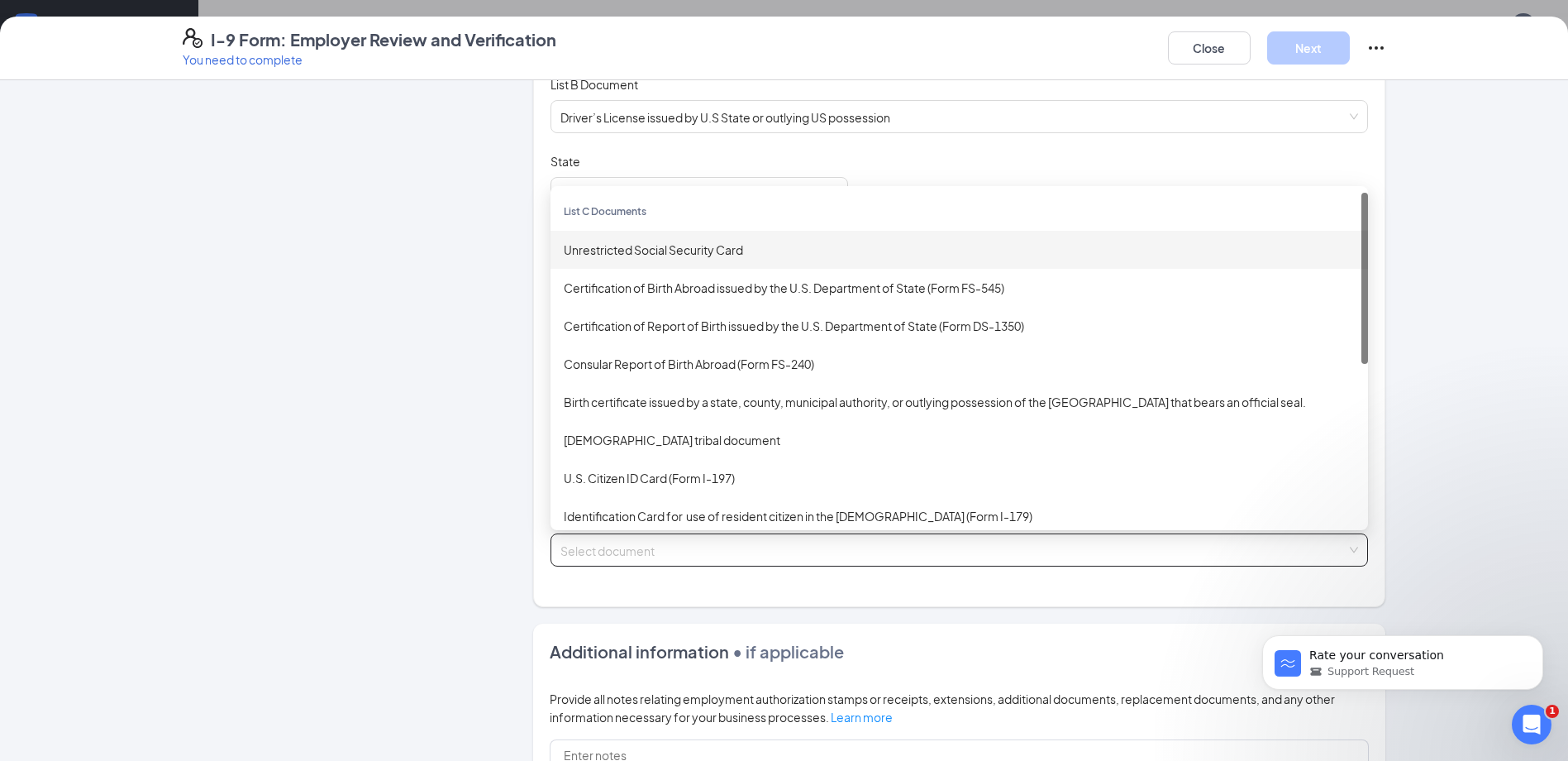
click at [667, 253] on div "Unrestricted Social Security Card" at bounding box center [959, 250] width 791 height 19
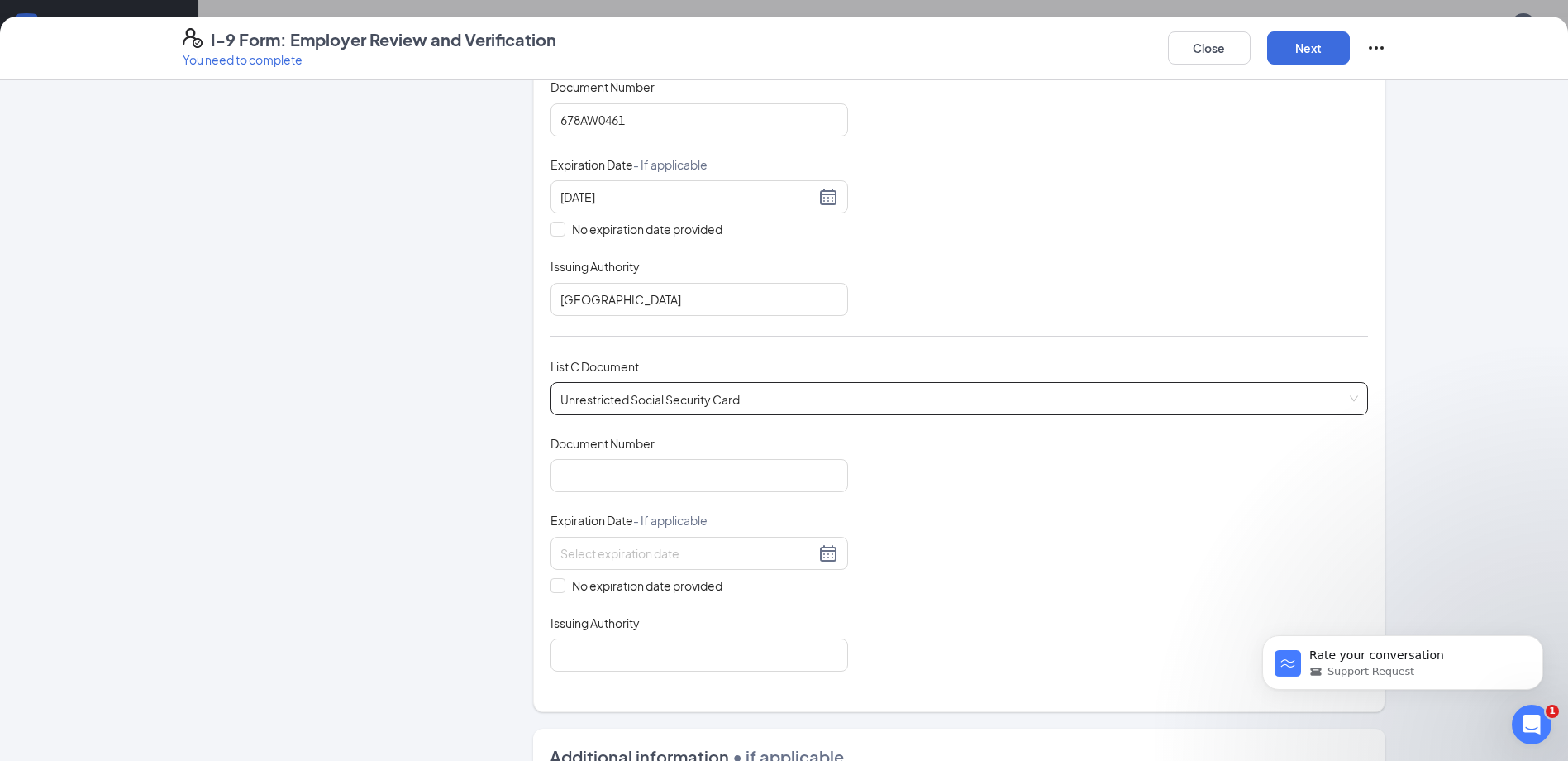
scroll to position [413, 0]
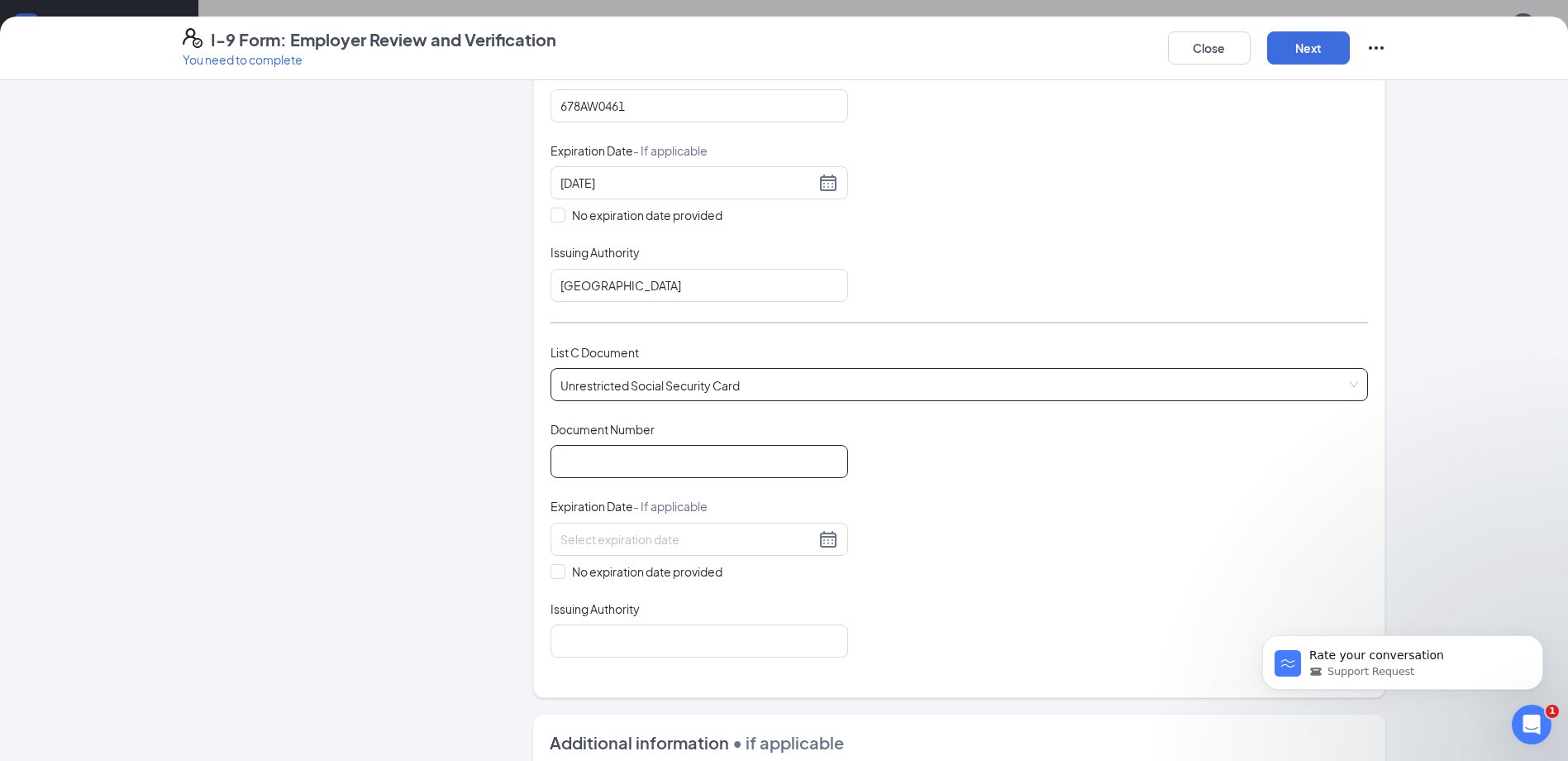
click at [641, 456] on input "Document Number" at bounding box center [699, 461] width 298 height 33
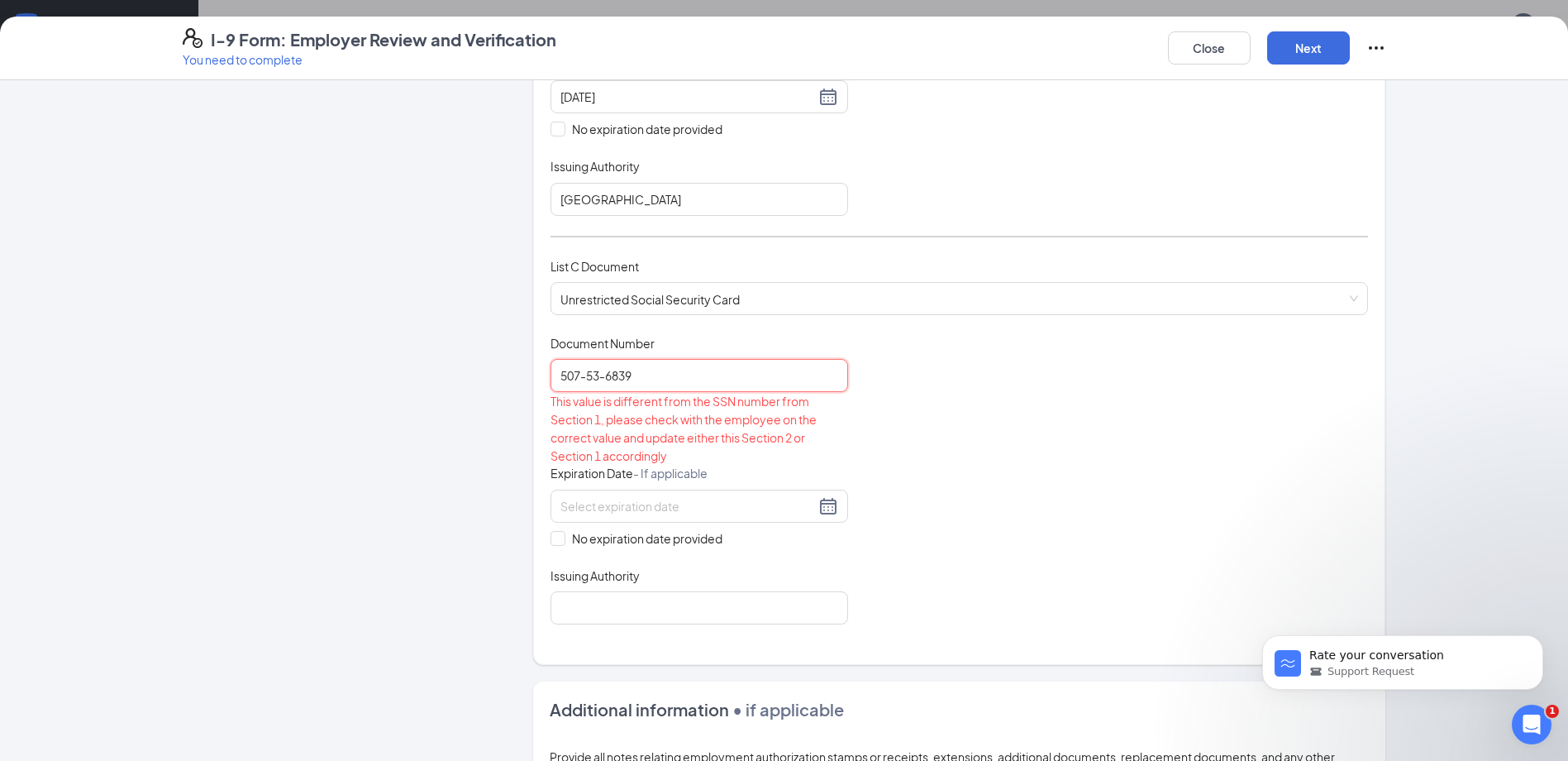
scroll to position [579, 0]
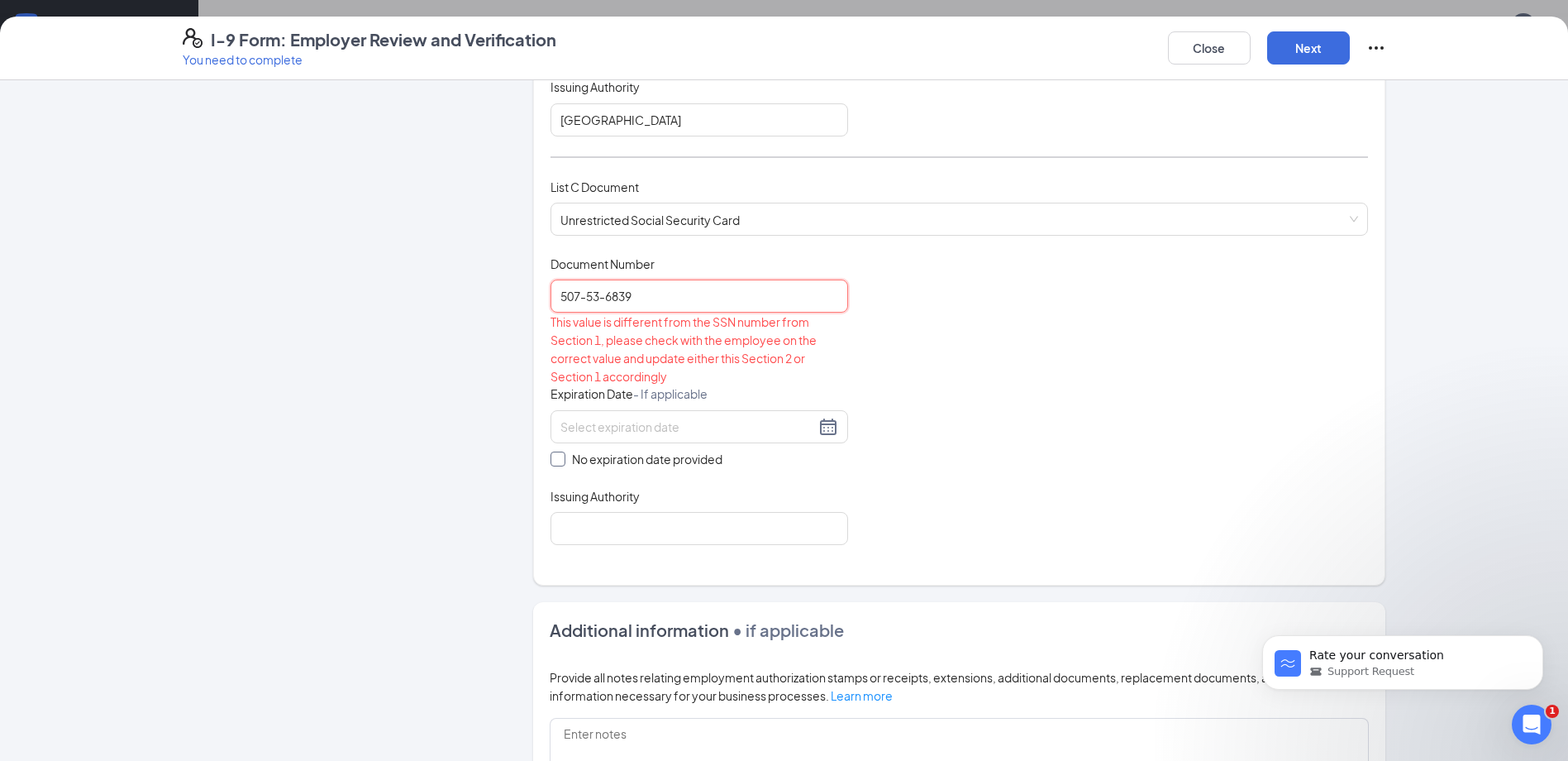
type input "507-53-6839"
click at [551, 461] on input "No expiration date provided" at bounding box center [556, 457] width 12 height 12
checkbox input "true"
click at [603, 298] on input "507-53-6839" at bounding box center [699, 296] width 298 height 33
click at [582, 292] on input "507-536839" at bounding box center [699, 296] width 298 height 33
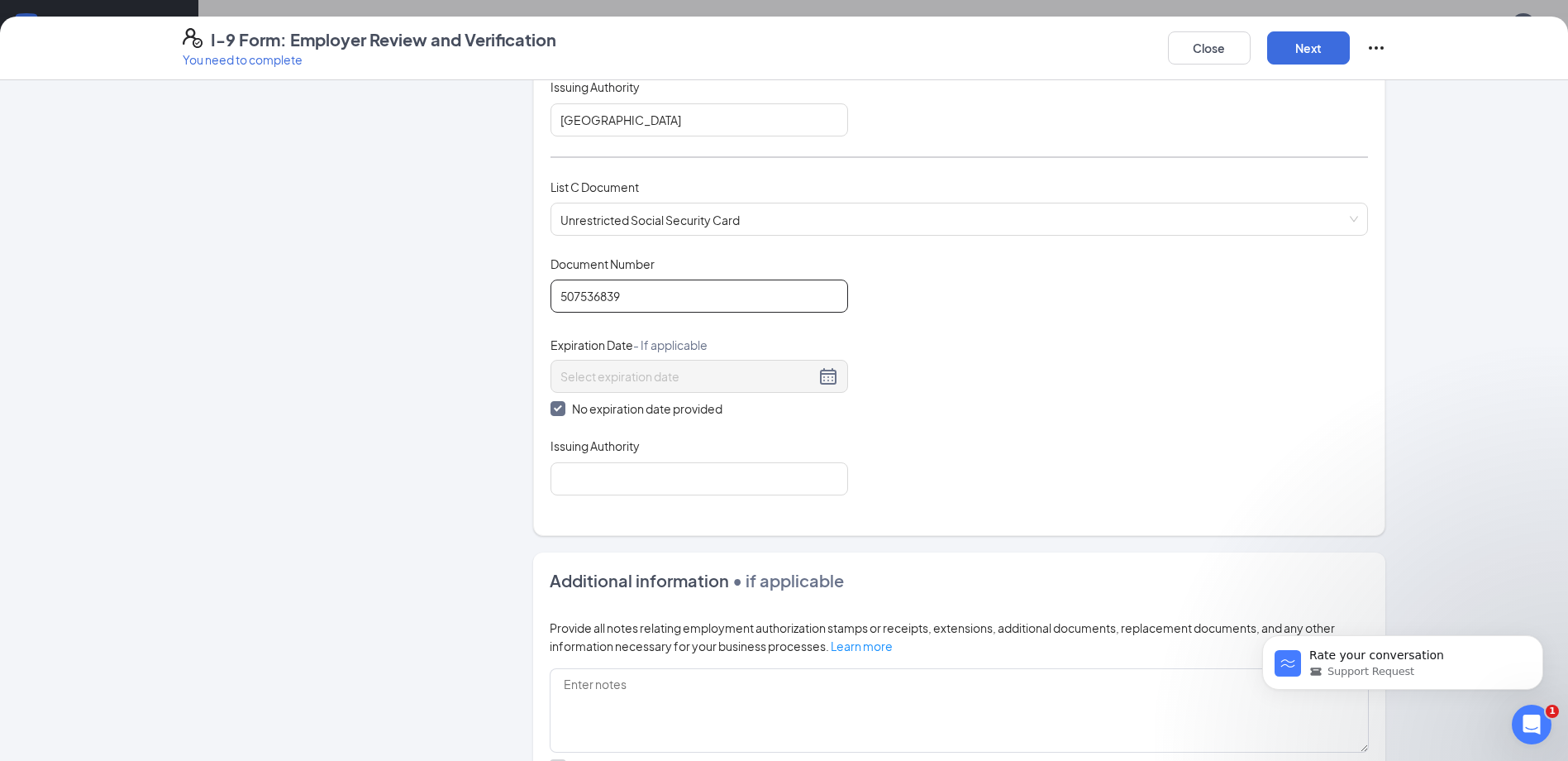
type input "507536839"
click at [620, 457] on div "Issuing Authority" at bounding box center [699, 450] width 298 height 24
click at [617, 475] on input "Issuing Authority" at bounding box center [699, 479] width 298 height 33
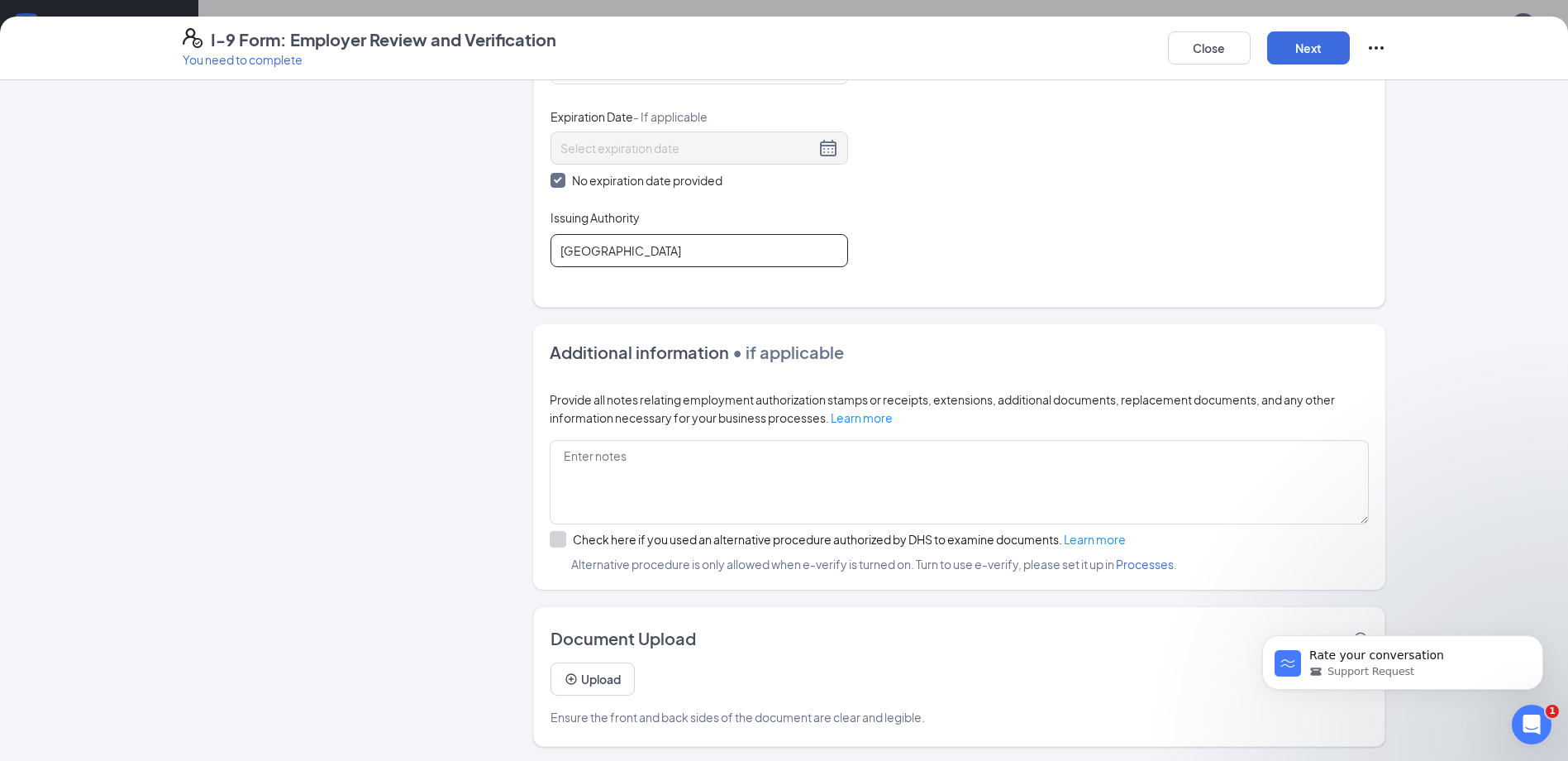
scroll to position [810, 0]
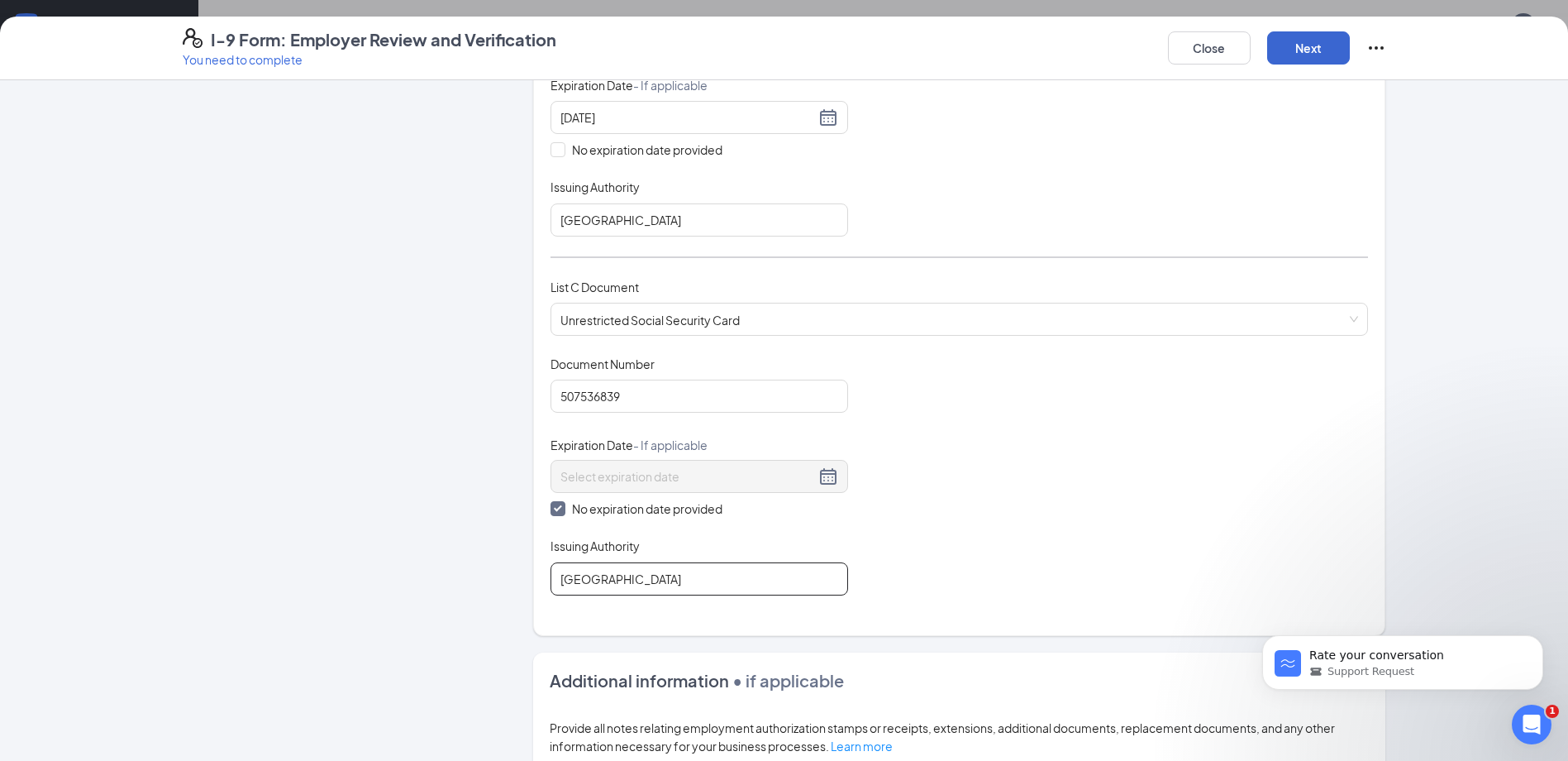
type input "[GEOGRAPHIC_DATA]"
click at [1343, 46] on button "Next" at bounding box center [1309, 48] width 82 height 33
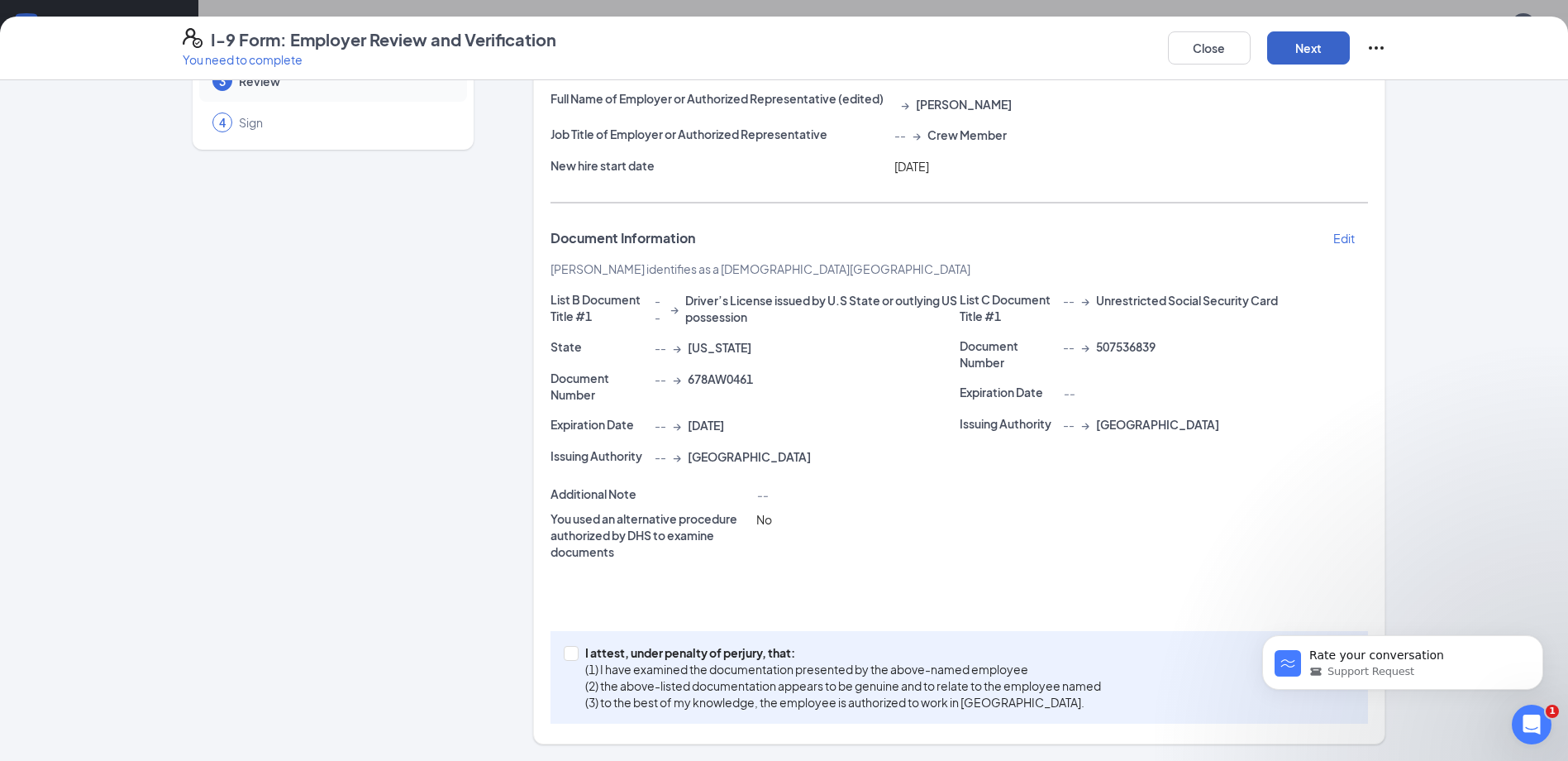
scroll to position [275, 0]
click at [567, 656] on input "I attest, under penalty of [PERSON_NAME], that: (1) I have examined the documen…" at bounding box center [570, 652] width 12 height 12
checkbox input "true"
click at [1322, 54] on button "Next" at bounding box center [1309, 48] width 82 height 33
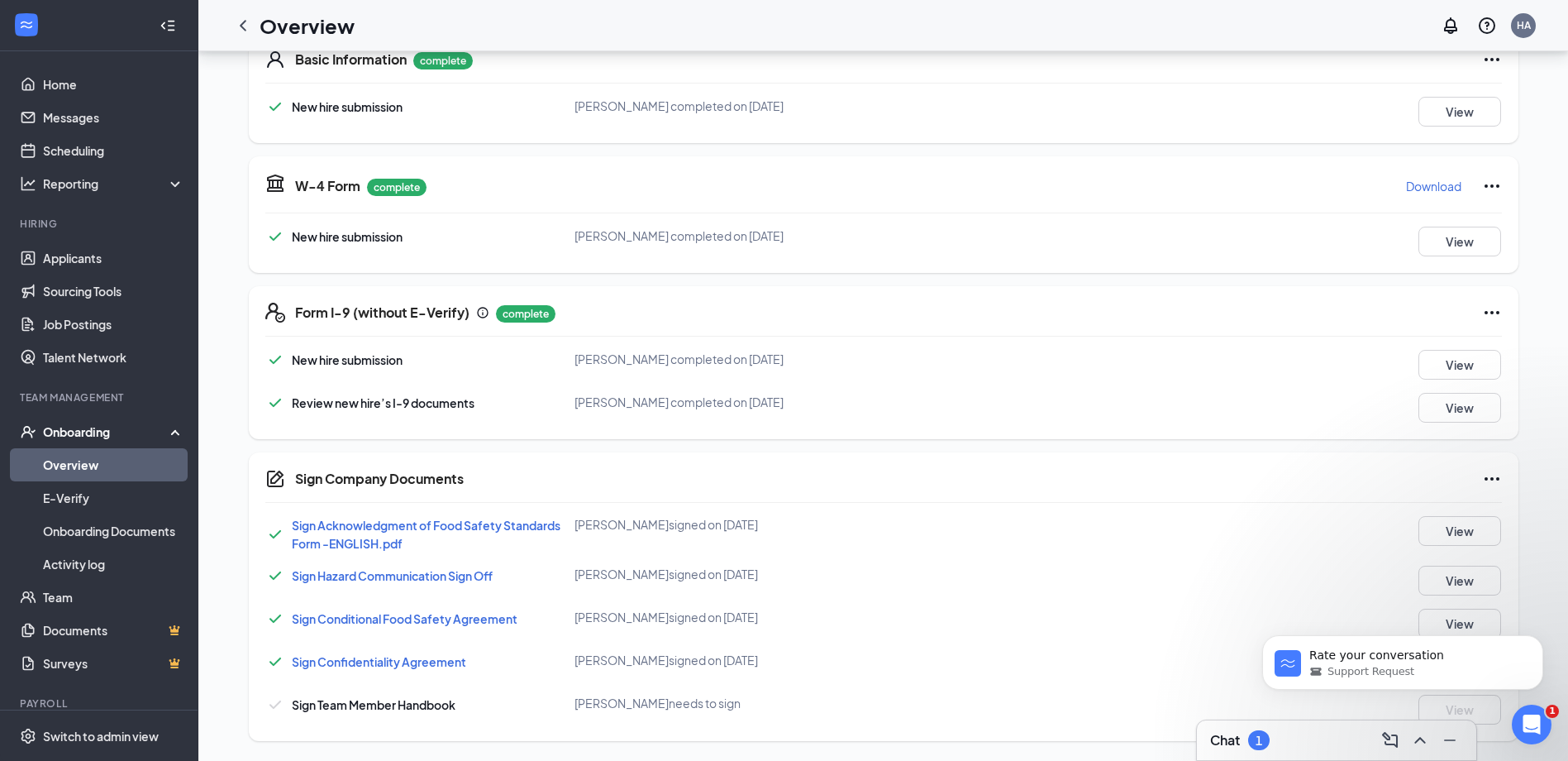
click at [1438, 189] on p "Download" at bounding box center [1434, 186] width 56 height 17
